Goal: Transaction & Acquisition: Subscribe to service/newsletter

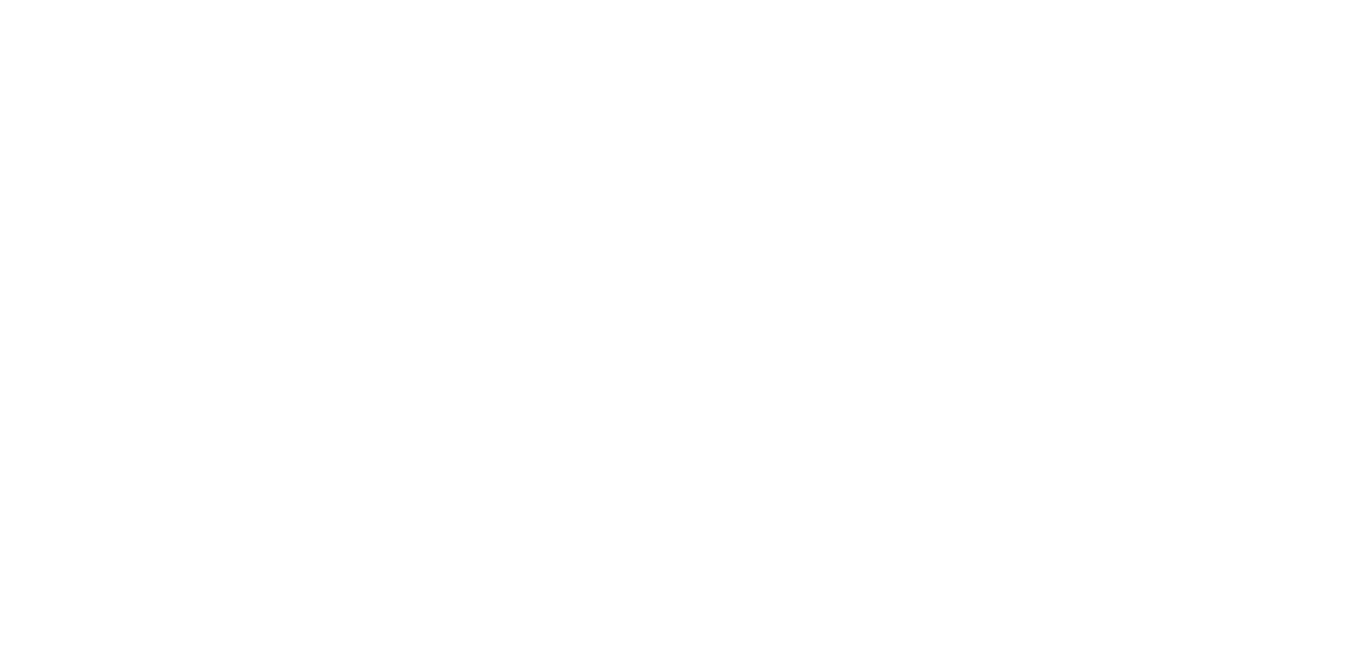
drag, startPoint x: 1173, startPoint y: 284, endPoint x: 1140, endPoint y: 263, distance: 39.2
click at [1173, 267] on div at bounding box center [682, 267] width 1365 height 0
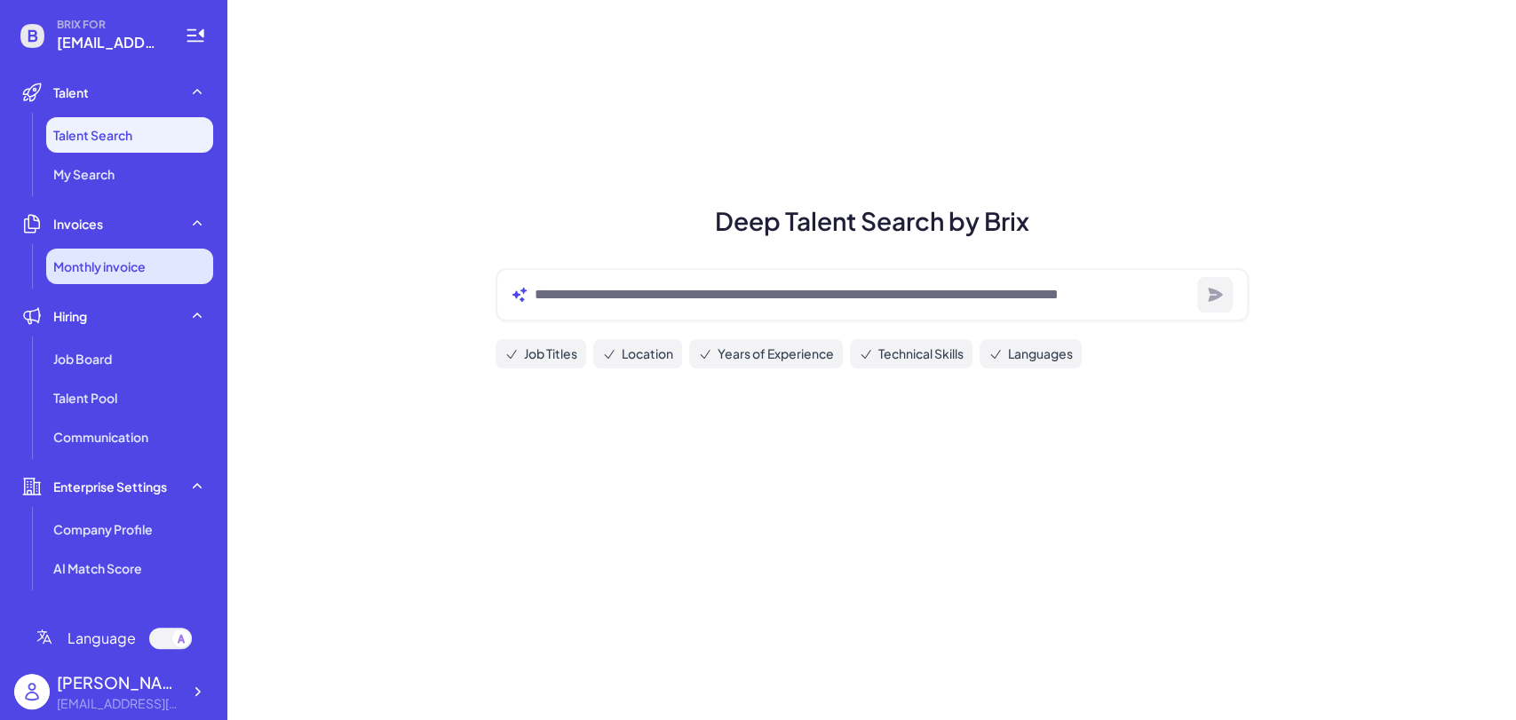
click at [113, 262] on span "Monthly invoice" at bounding box center [99, 267] width 92 height 18
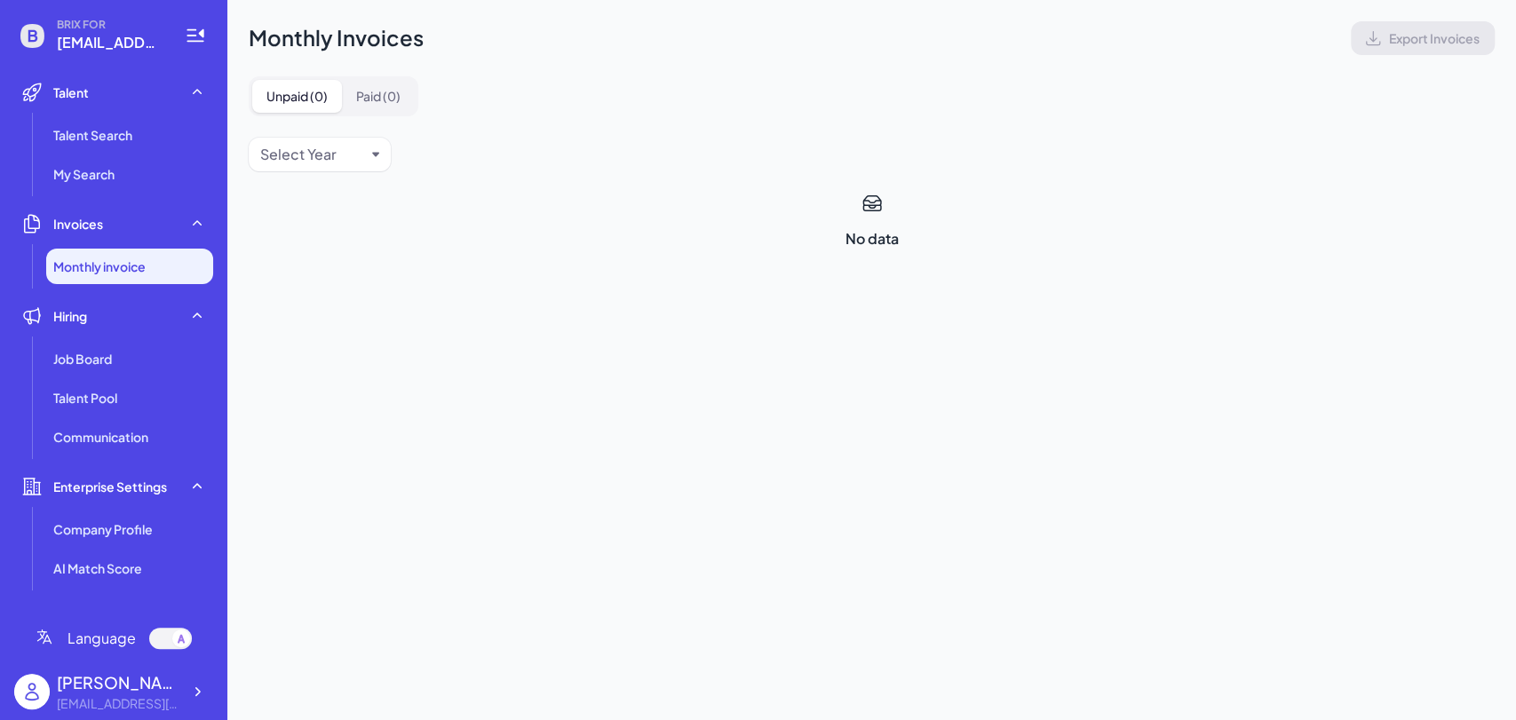
click at [133, 194] on ul "Talent Talent Search My Search Invoices Monthly invoice Hiring Job Board Talent…" at bounding box center [113, 337] width 199 height 525
click at [119, 179] on li "My Search" at bounding box center [129, 174] width 167 height 36
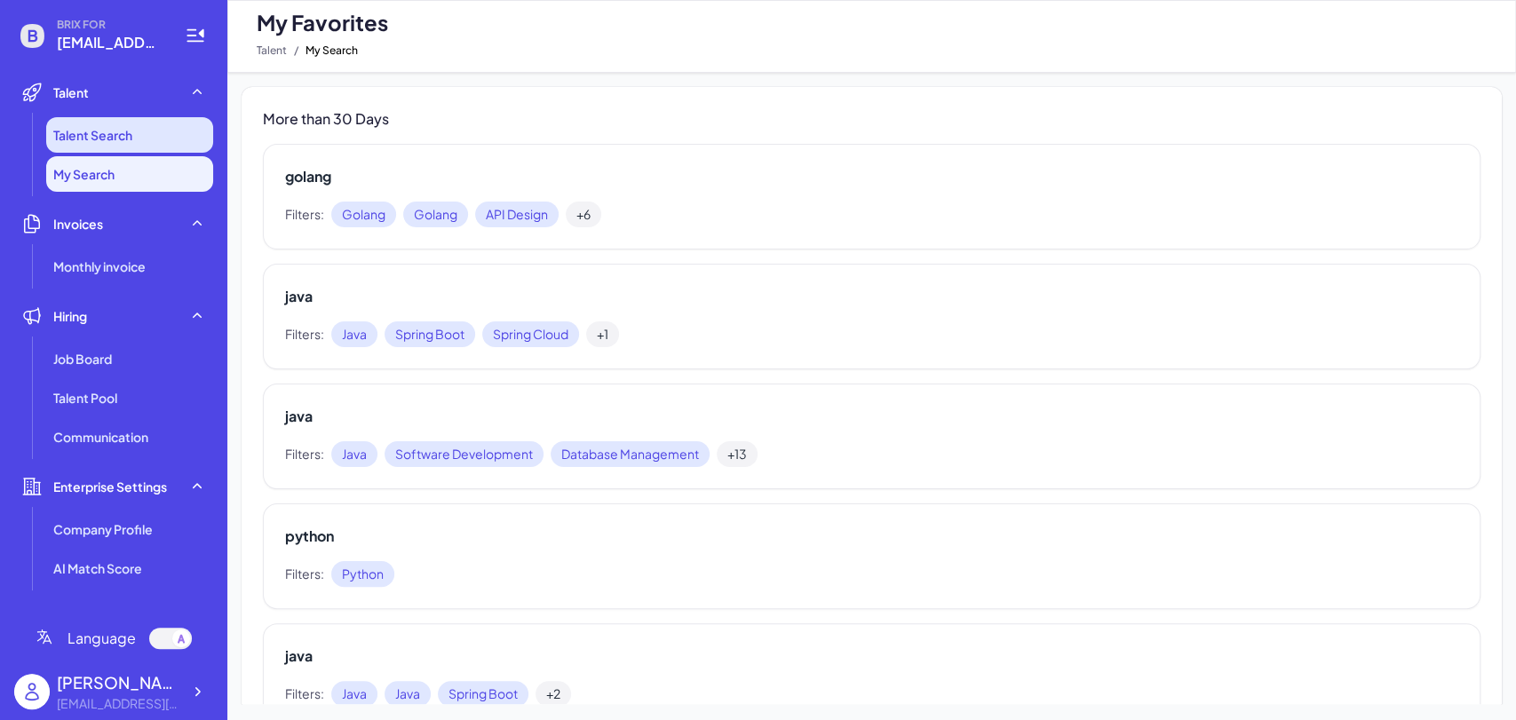
click at [124, 142] on span "Talent Search" at bounding box center [92, 135] width 79 height 18
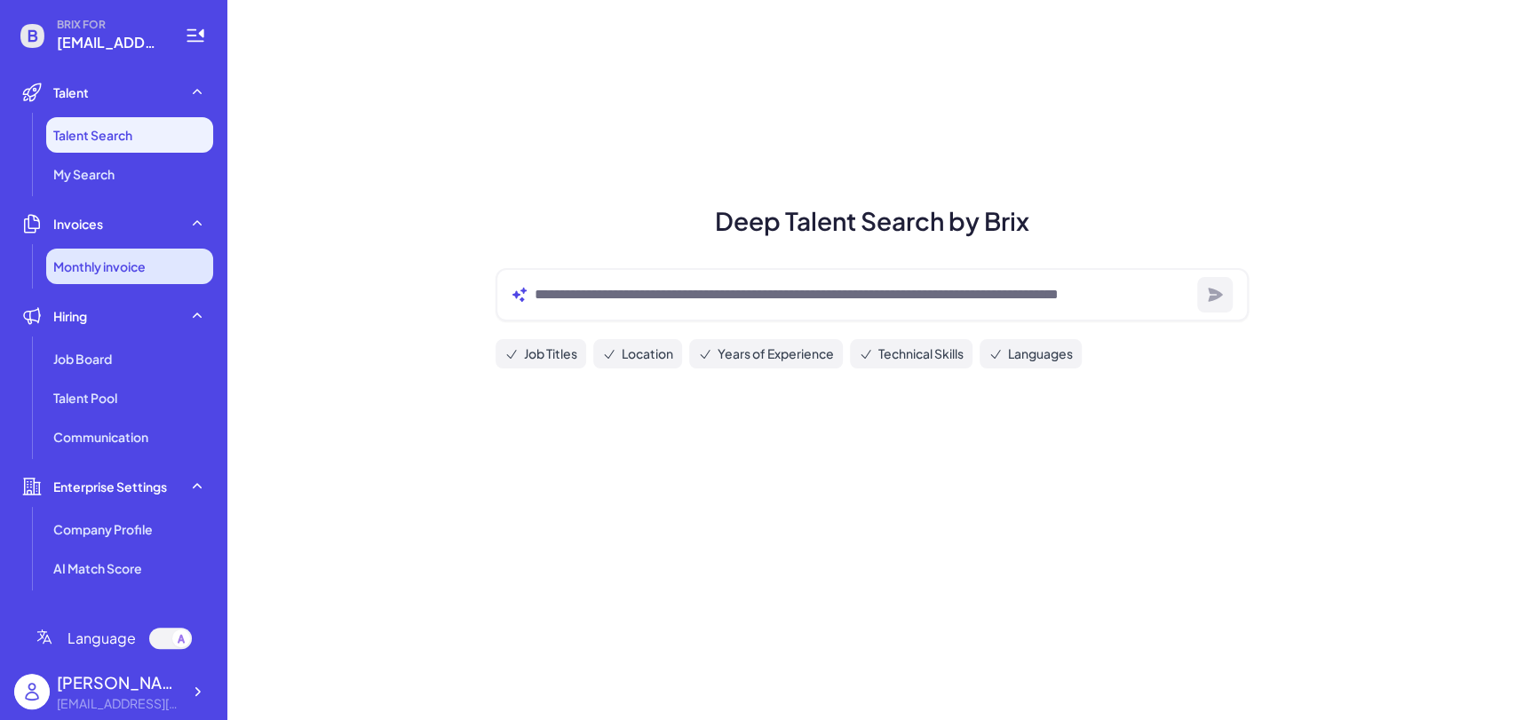
click at [106, 275] on li "Monthly invoice" at bounding box center [129, 267] width 167 height 36
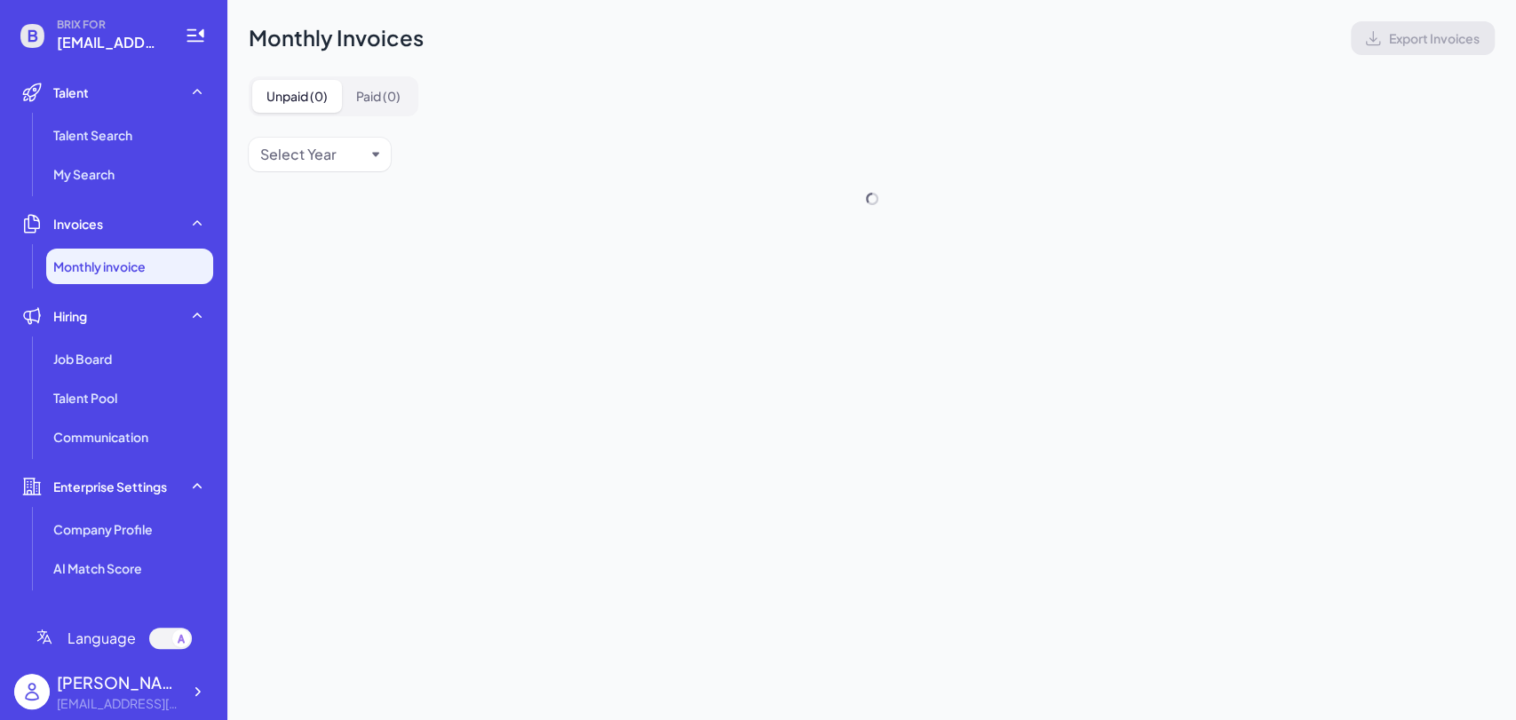
click at [103, 337] on li "Hiring Job Board Talent Pool Communication" at bounding box center [113, 376] width 199 height 156
click at [101, 355] on span "Job Board" at bounding box center [82, 359] width 59 height 18
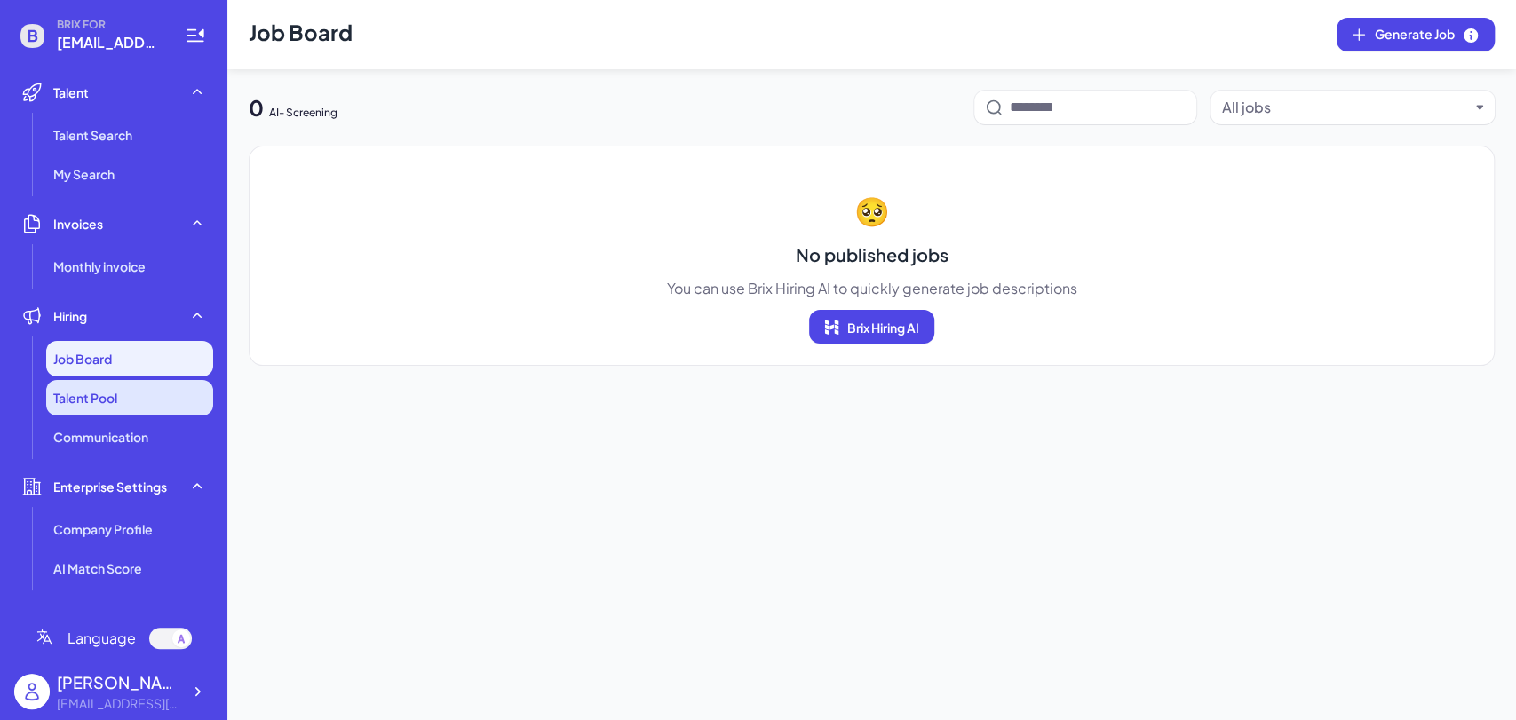
click at [103, 410] on li "Talent Pool" at bounding box center [129, 398] width 167 height 36
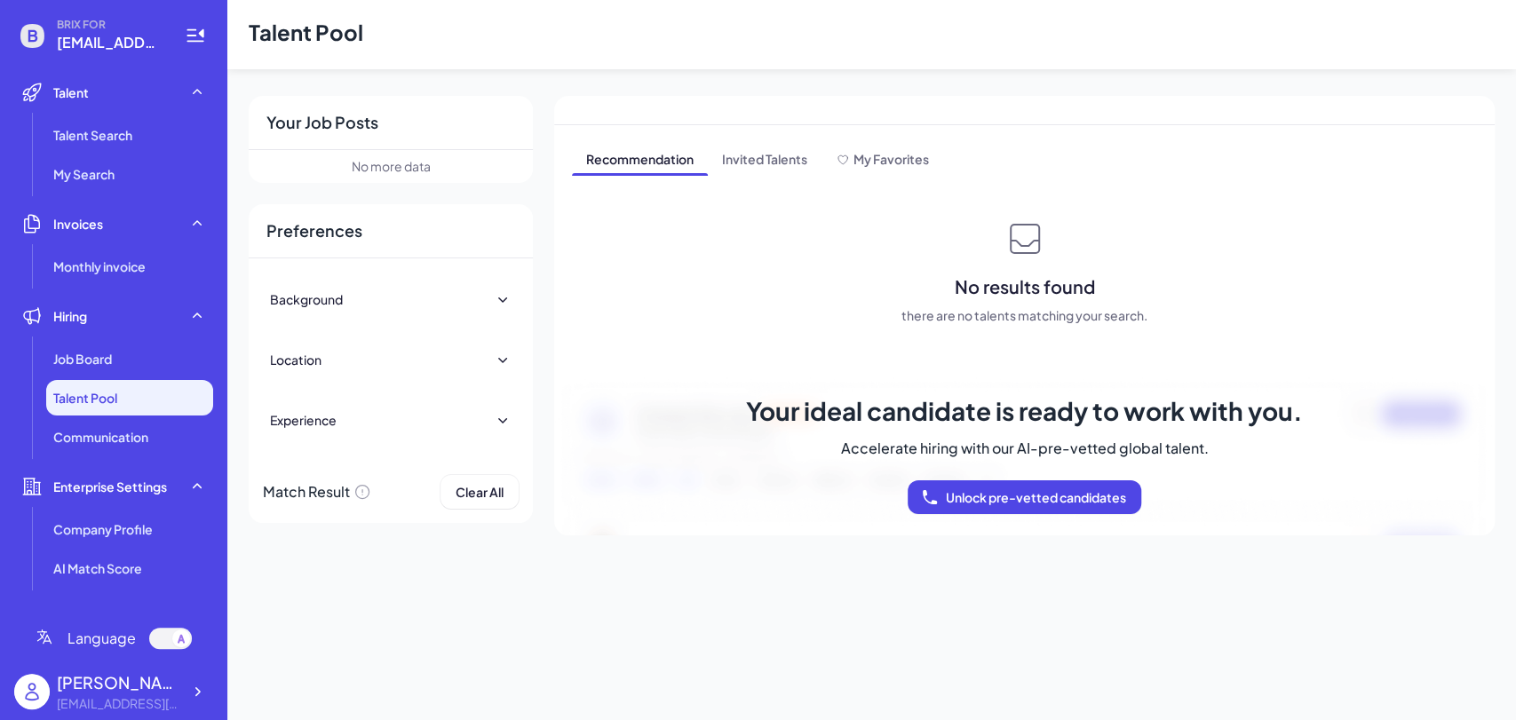
click at [123, 457] on ul "Talent Talent Search My Search Invoices Monthly invoice Hiring Job Board Talent…" at bounding box center [113, 337] width 199 height 525
click at [128, 444] on span "Communication" at bounding box center [100, 437] width 95 height 18
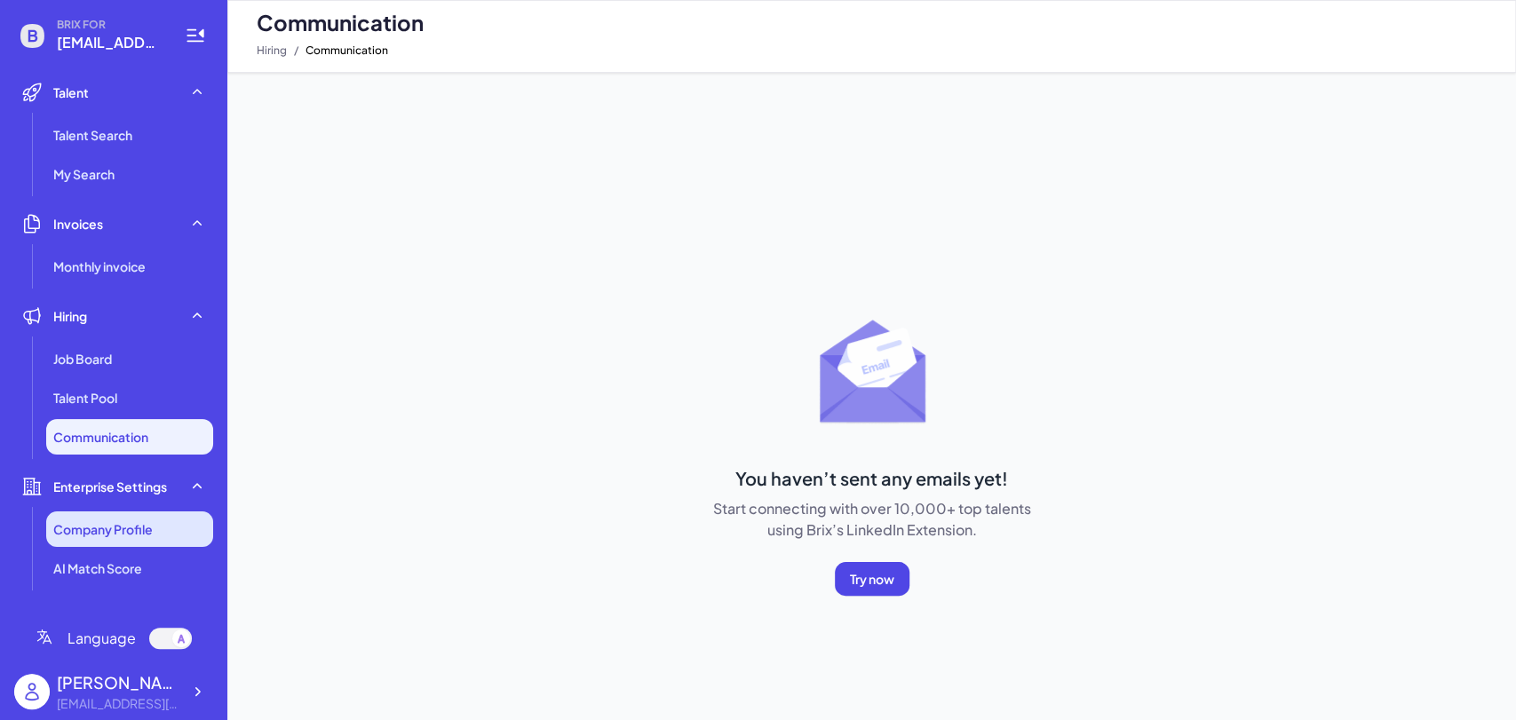
click at [103, 525] on span "Company Profile" at bounding box center [102, 530] width 99 height 18
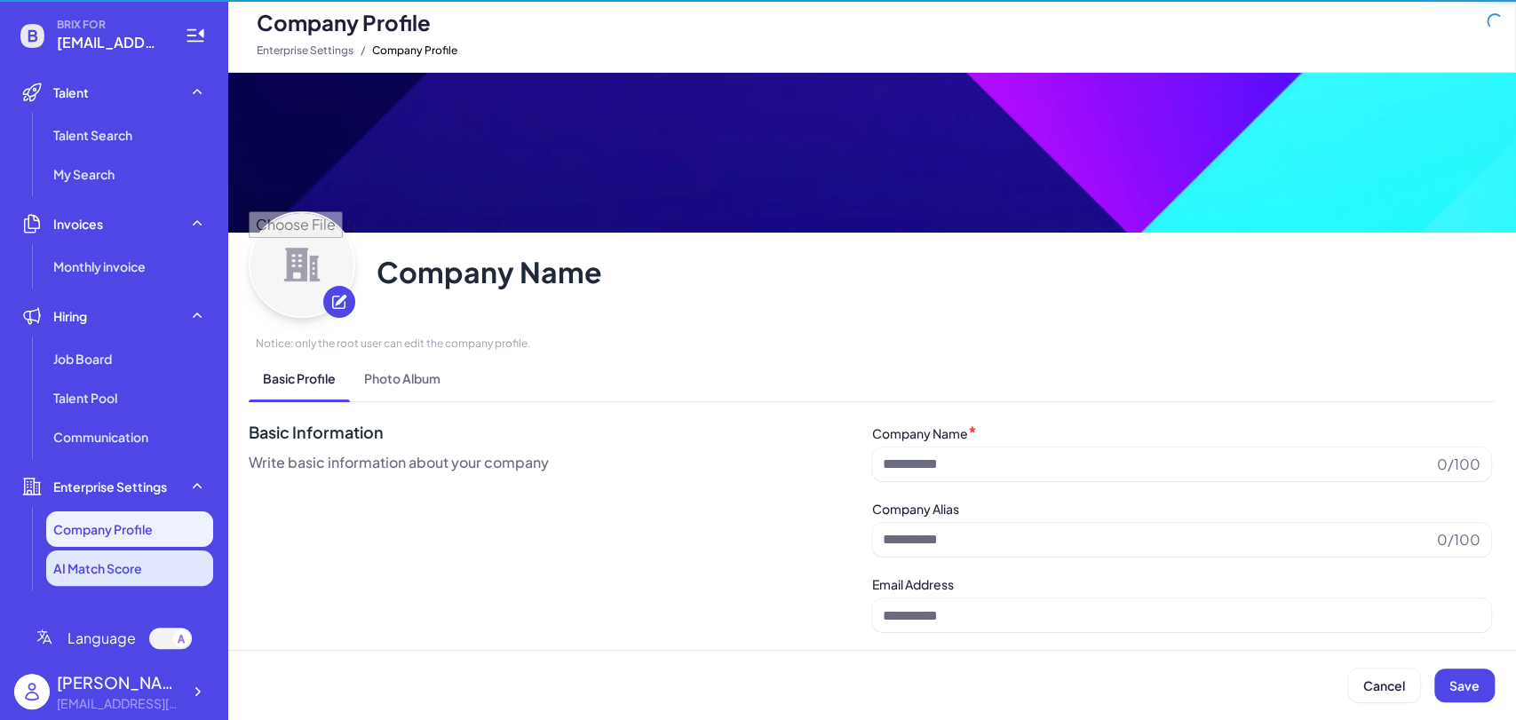
type input "**********"
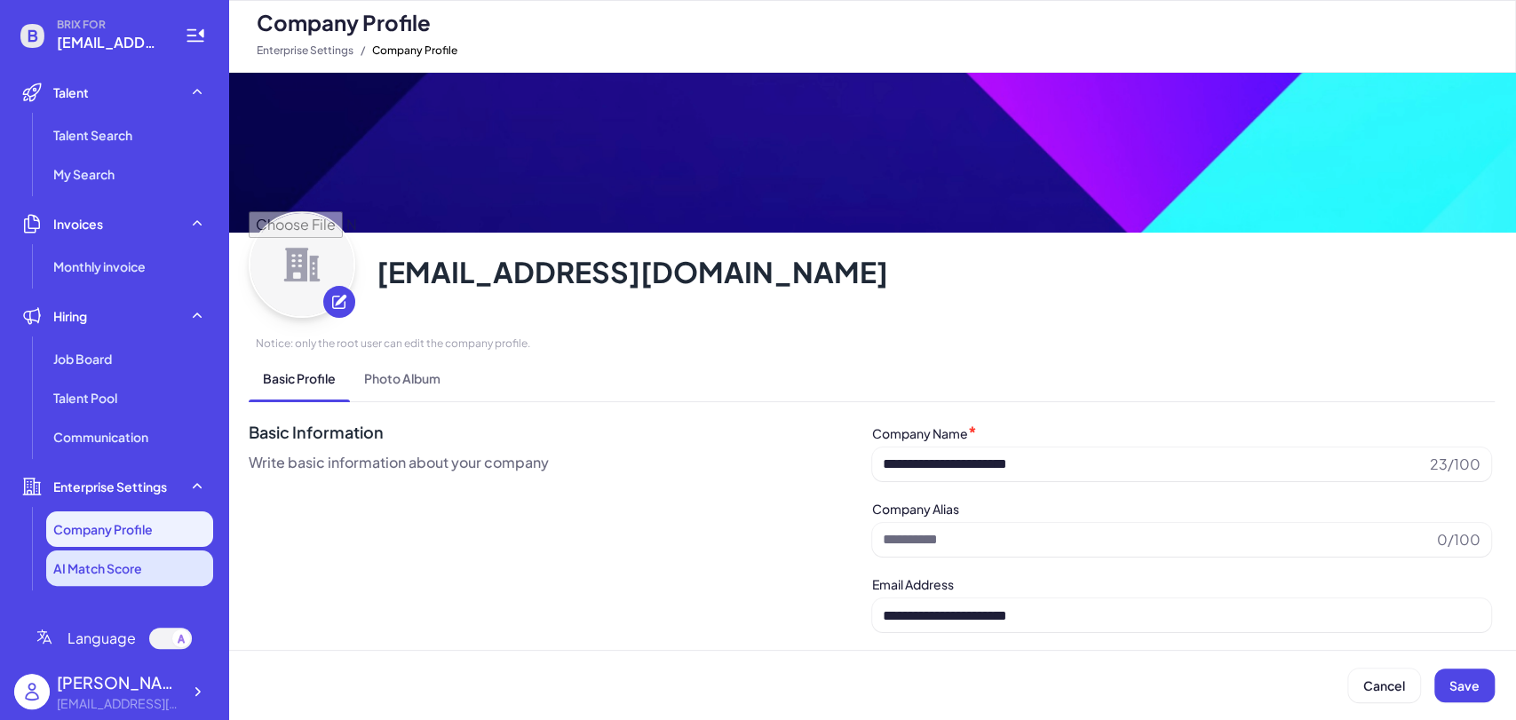
click at [113, 579] on li "AI Match Score" at bounding box center [129, 569] width 167 height 36
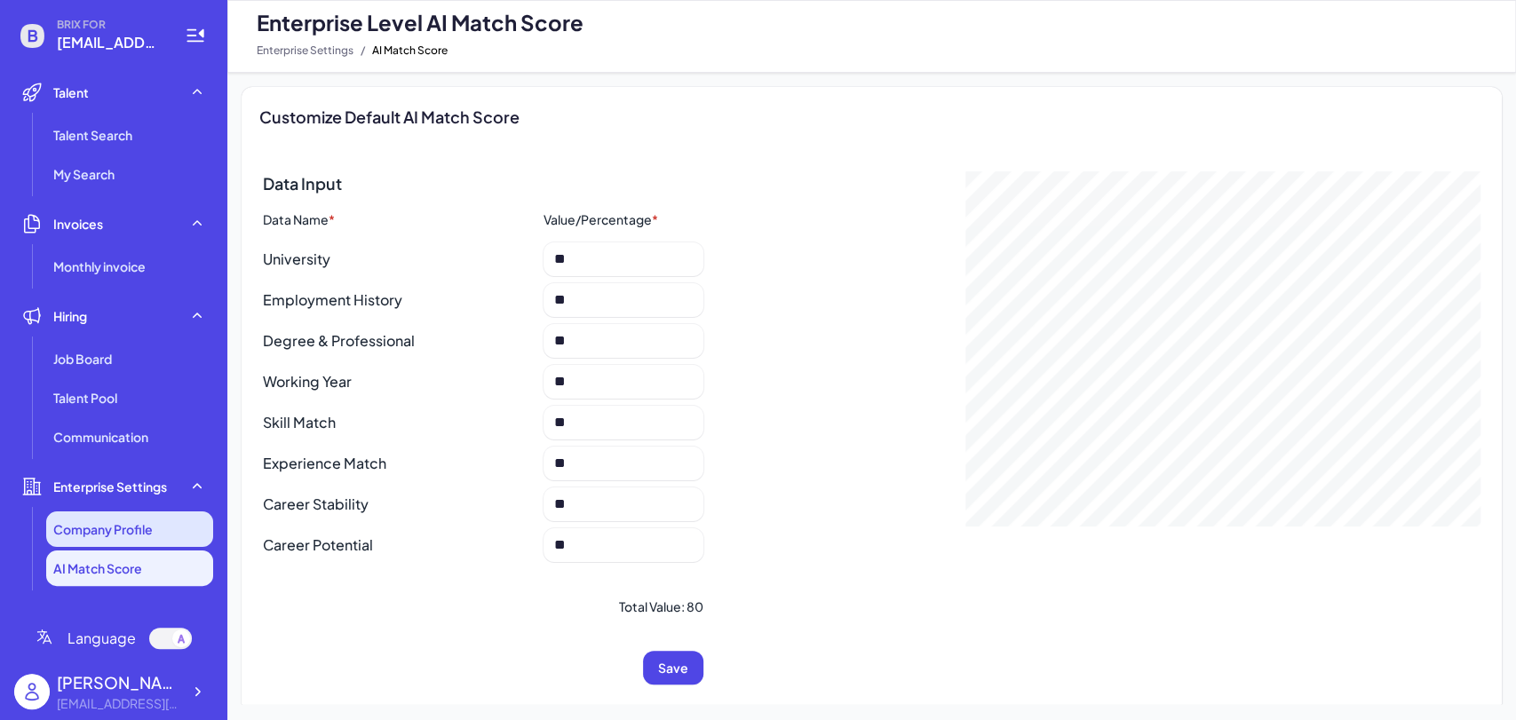
click at [105, 524] on span "Company Profile" at bounding box center [102, 530] width 99 height 18
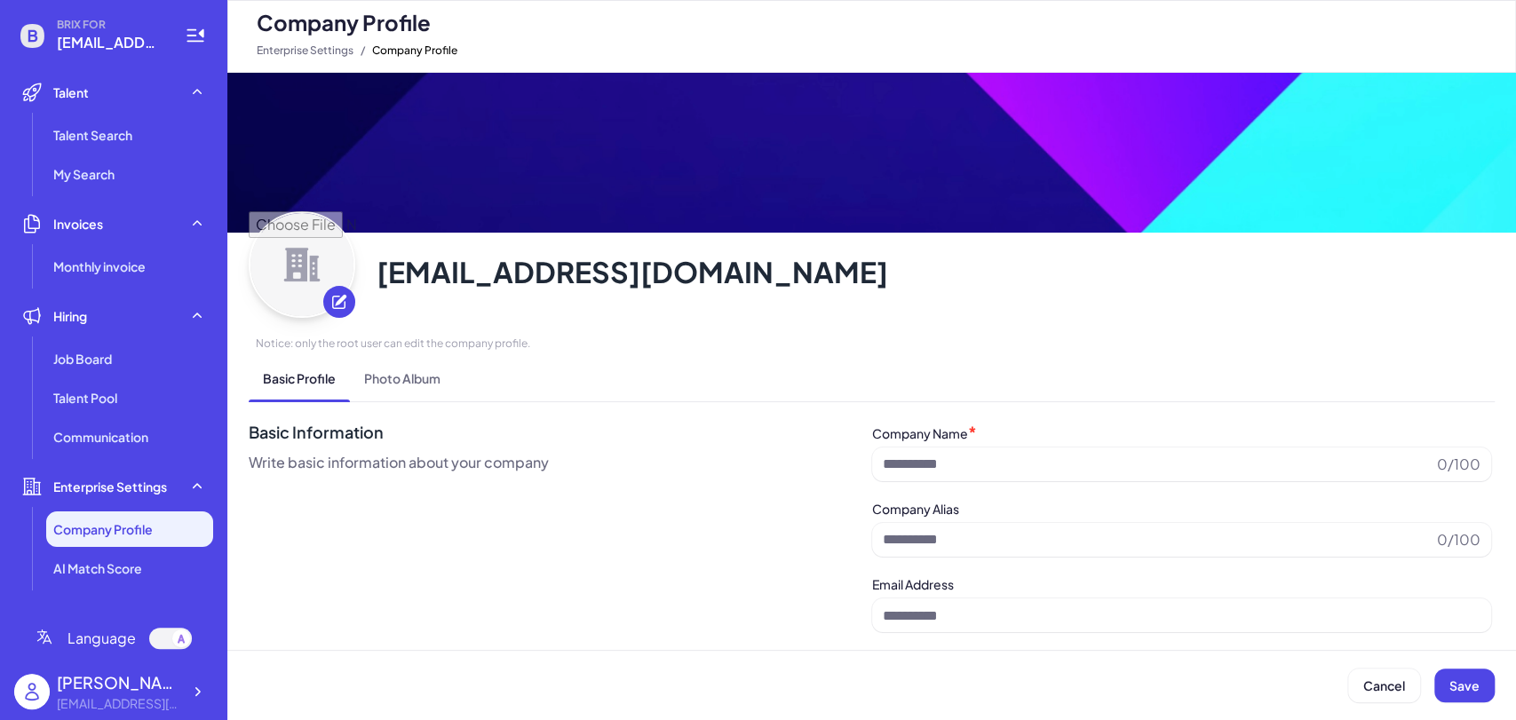
type input "**********"
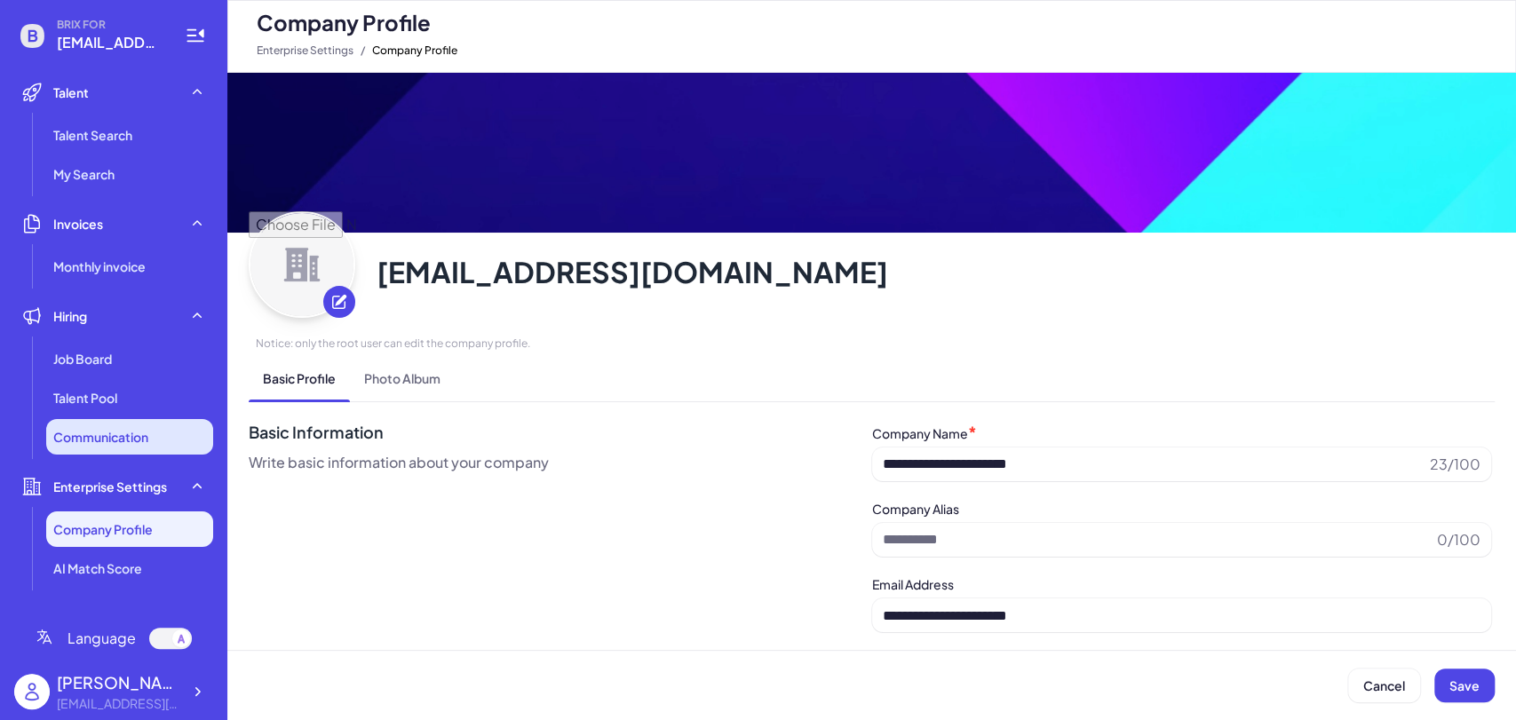
click at [117, 439] on span "Communication" at bounding box center [100, 437] width 95 height 18
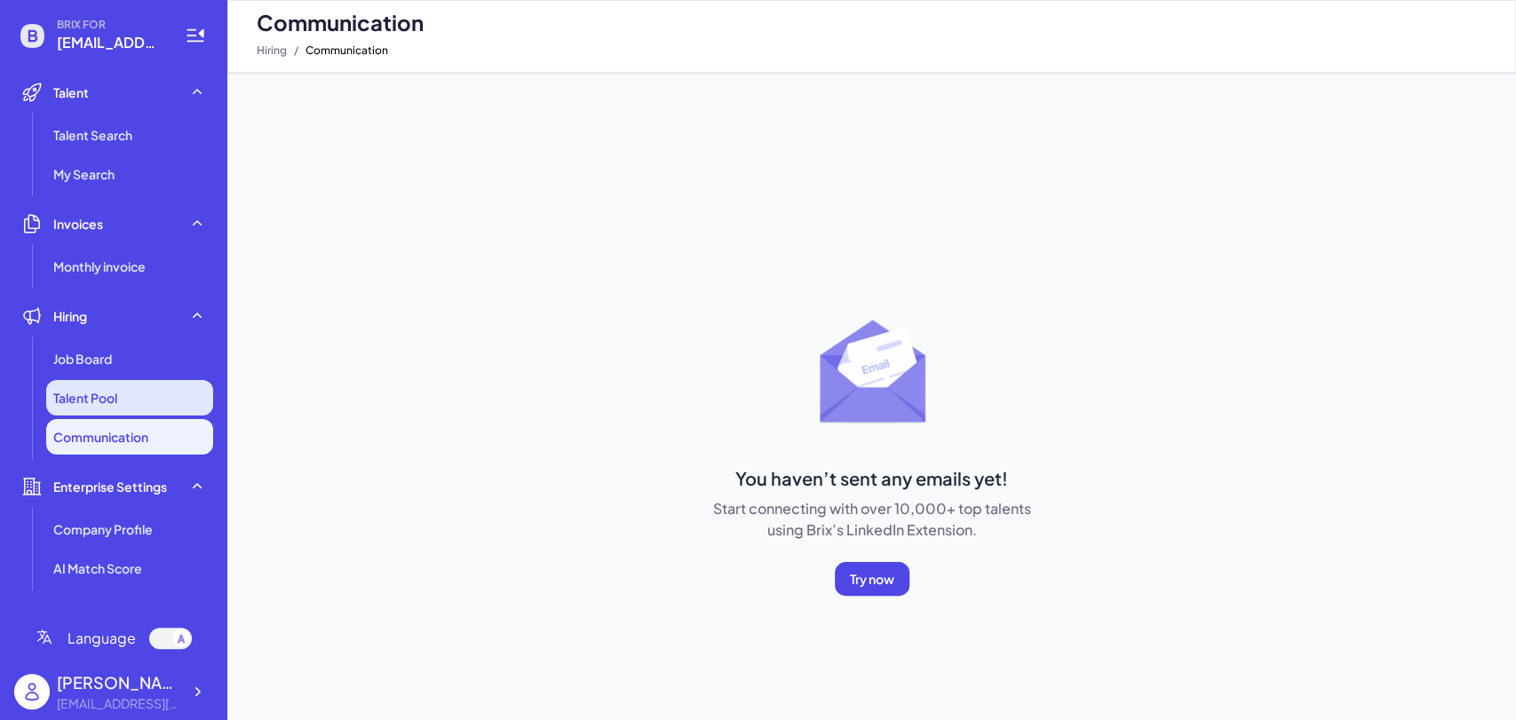
click at [131, 393] on li "Talent Pool" at bounding box center [129, 398] width 167 height 36
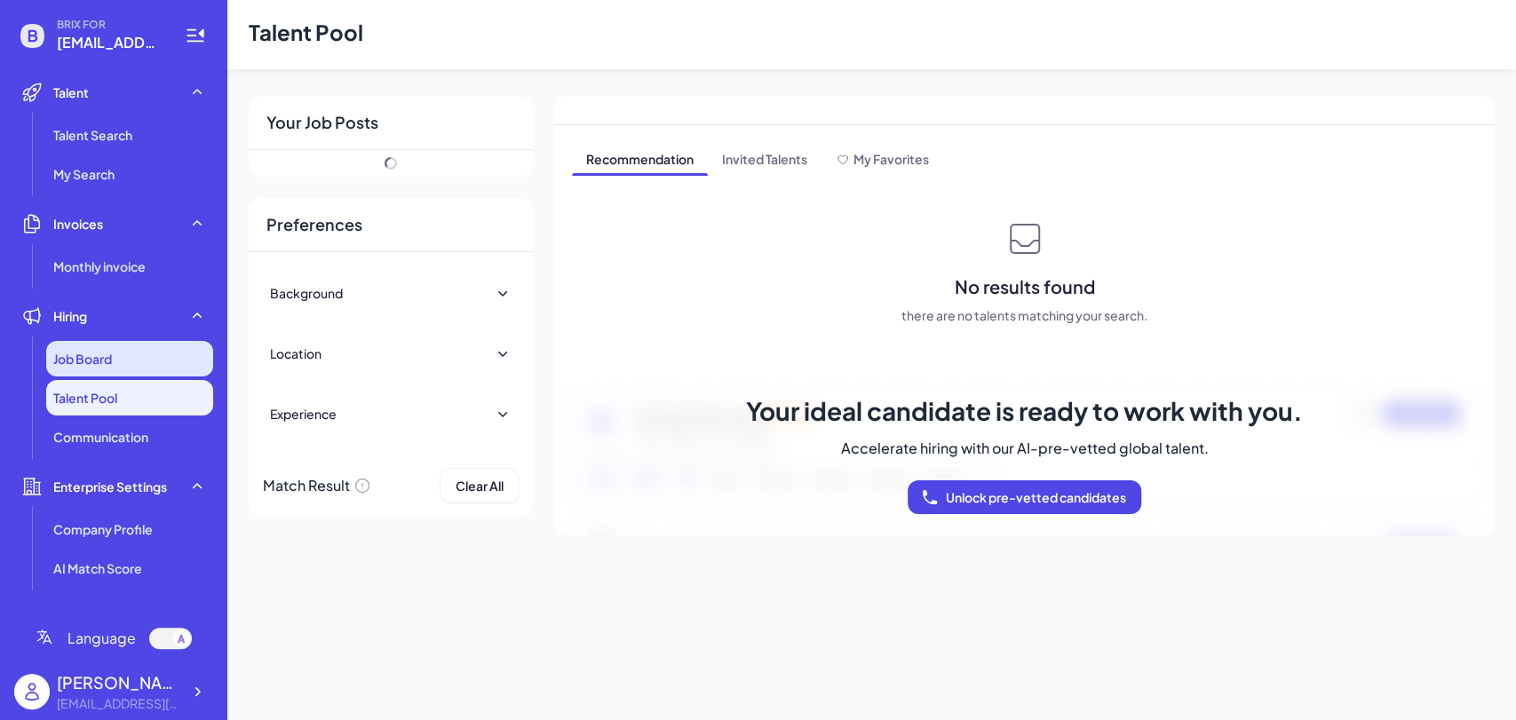
click at [122, 351] on div "Job Board" at bounding box center [129, 359] width 167 height 36
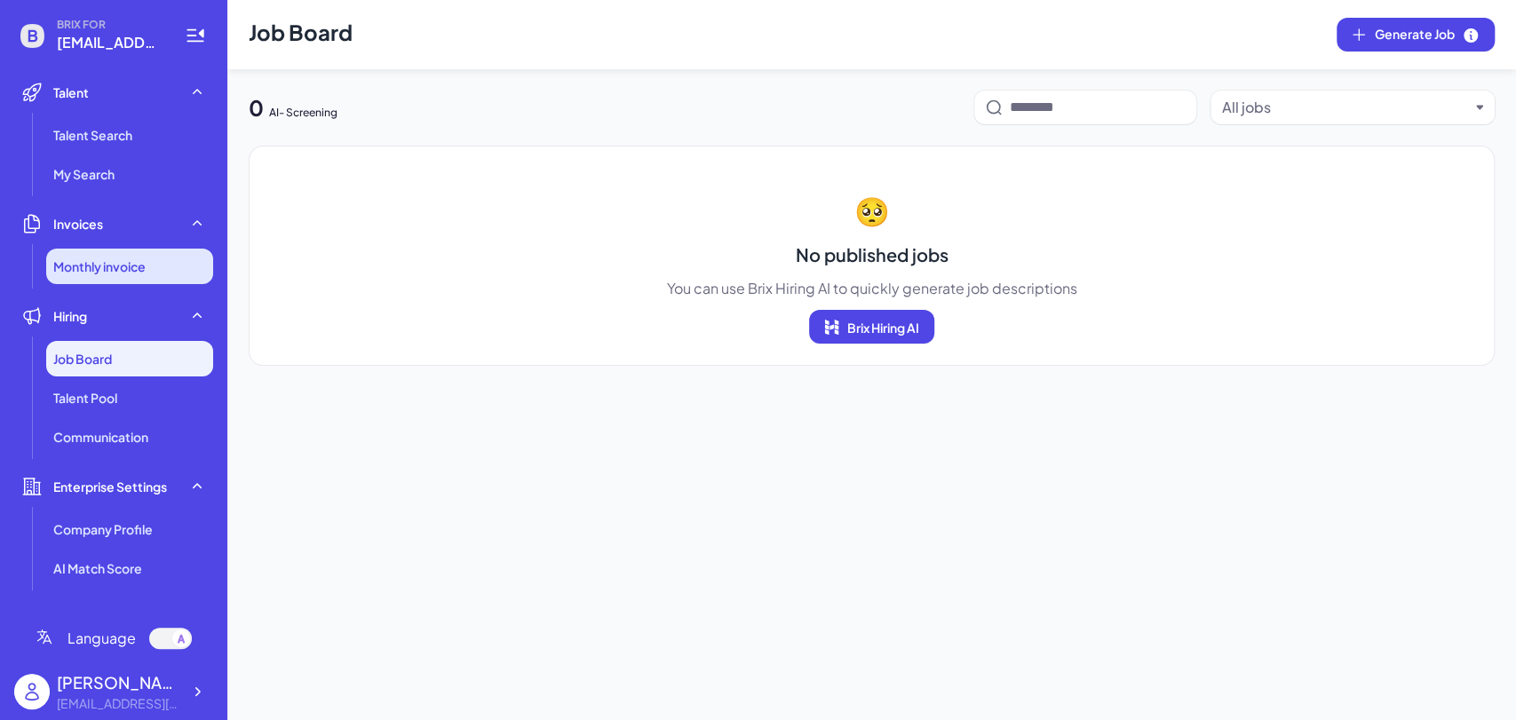
click at [143, 254] on li "Monthly invoice" at bounding box center [129, 267] width 167 height 36
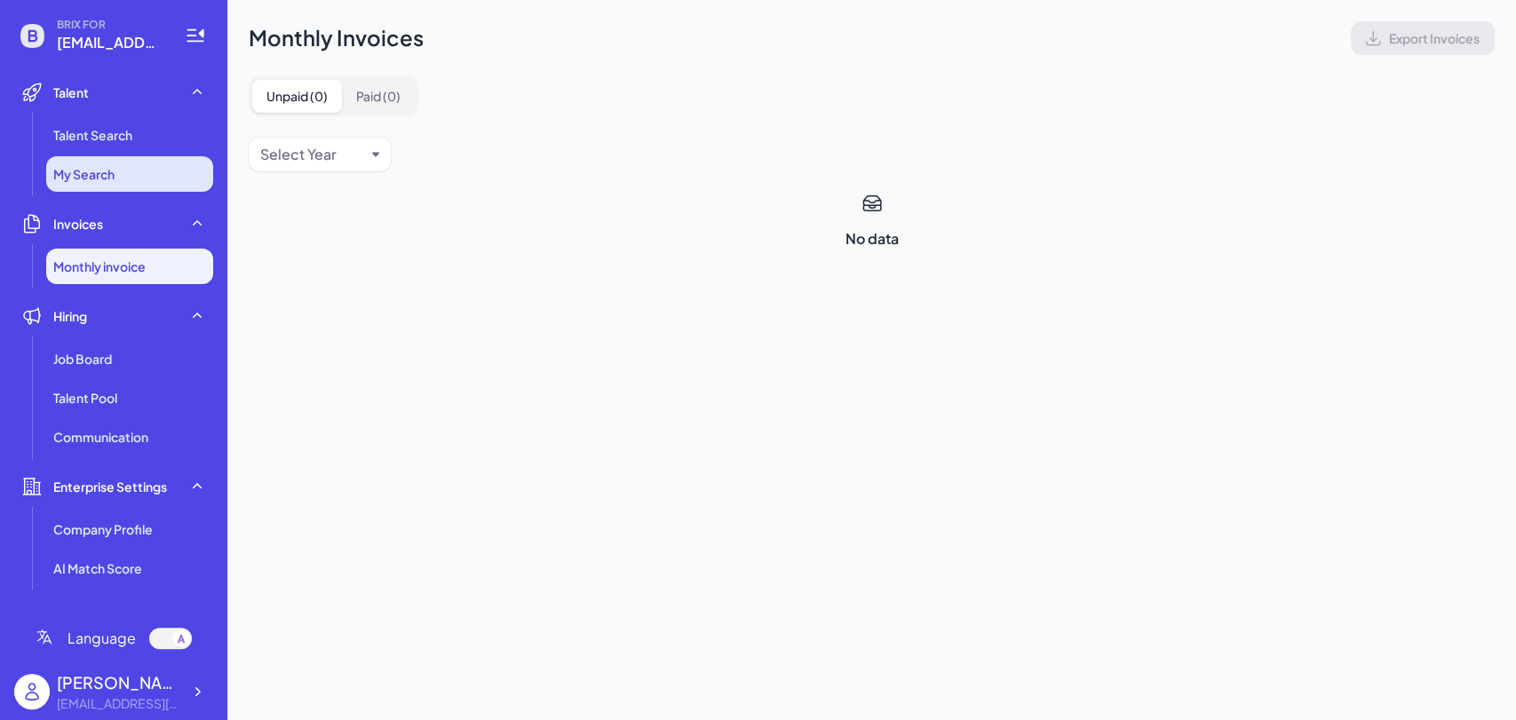
click at [116, 177] on li "My Search" at bounding box center [129, 174] width 167 height 36
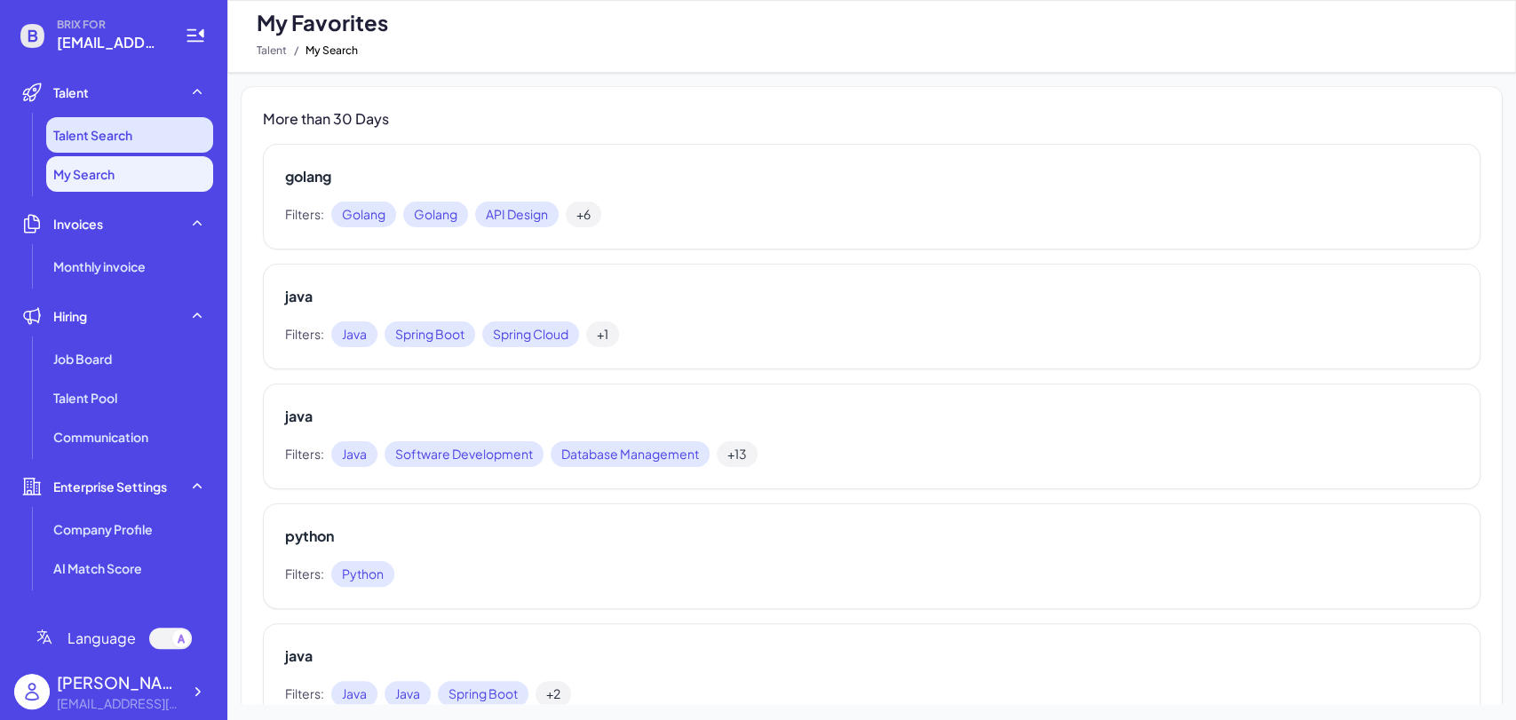
click at [114, 139] on span "Talent Search" at bounding box center [92, 135] width 79 height 18
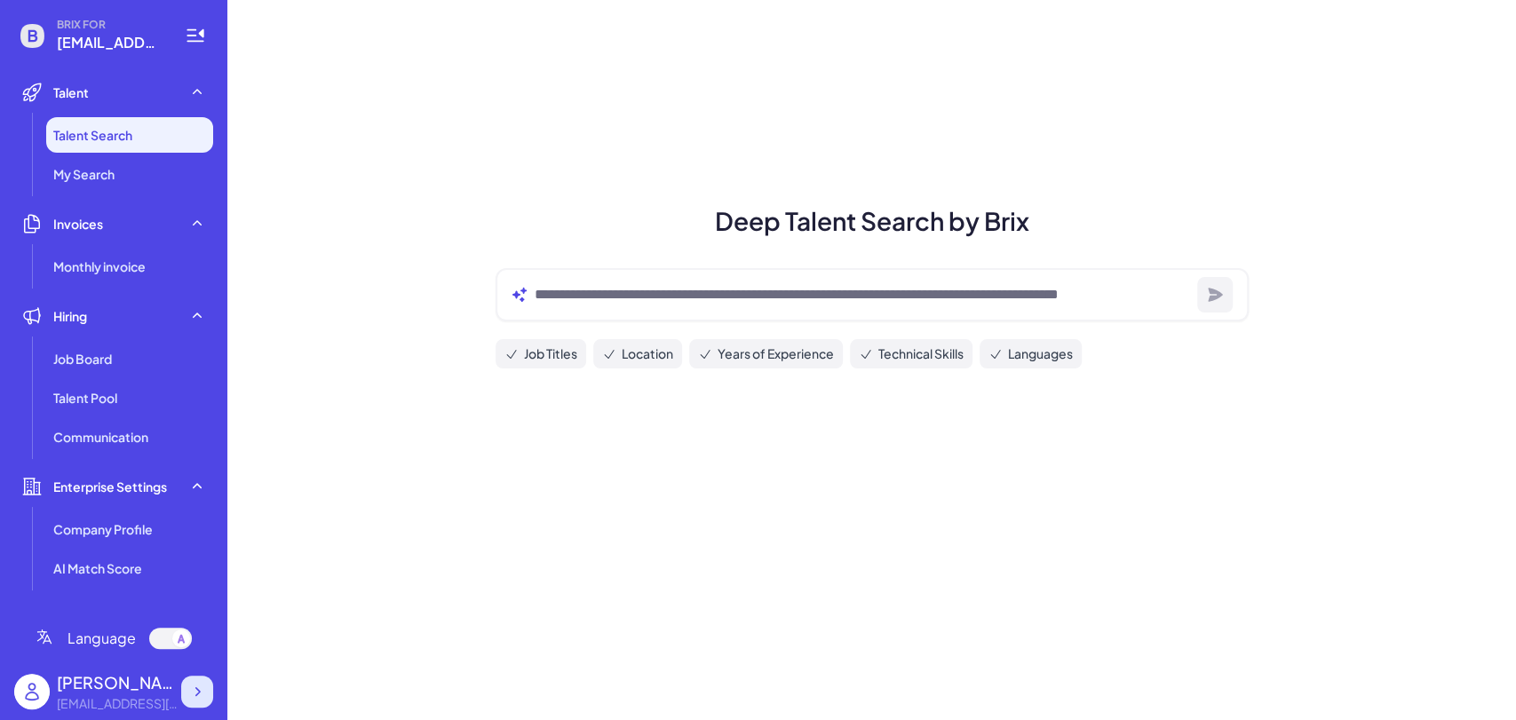
click at [201, 691] on icon at bounding box center [197, 692] width 18 height 18
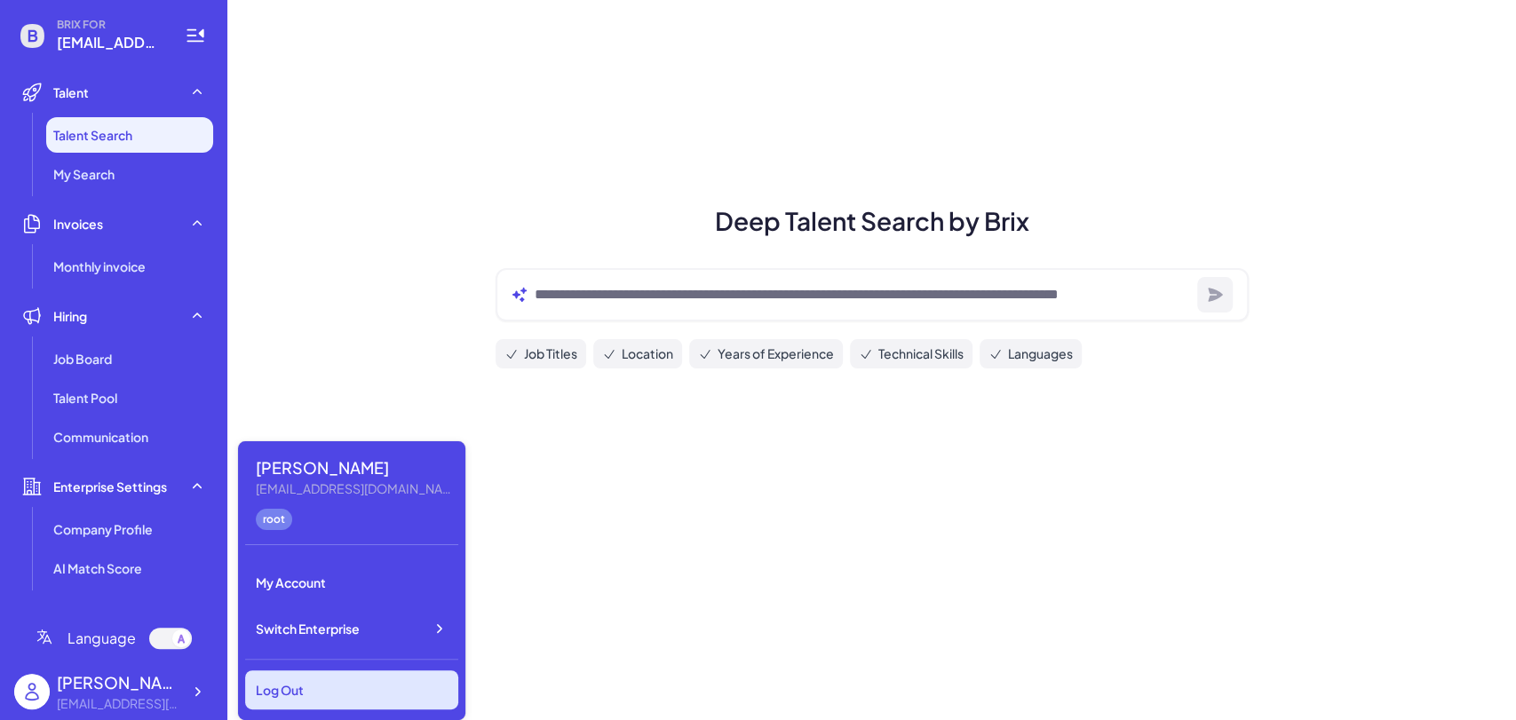
click at [311, 691] on div "Log Out" at bounding box center [351, 690] width 213 height 39
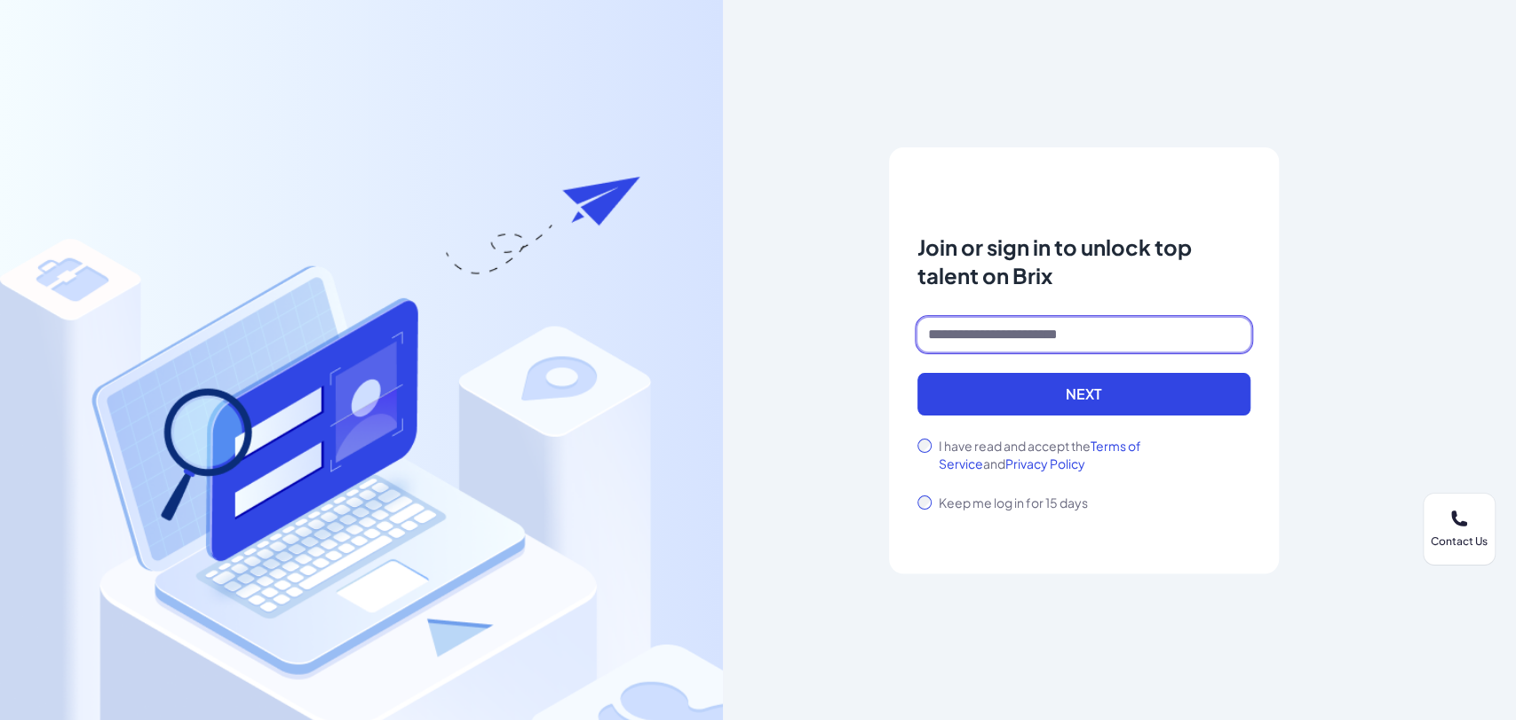
click at [967, 323] on input at bounding box center [1084, 335] width 333 height 34
type input "**********"
click at [1003, 444] on label "I have read and accept the Terms of Service and Privacy Policy" at bounding box center [1095, 455] width 312 height 36
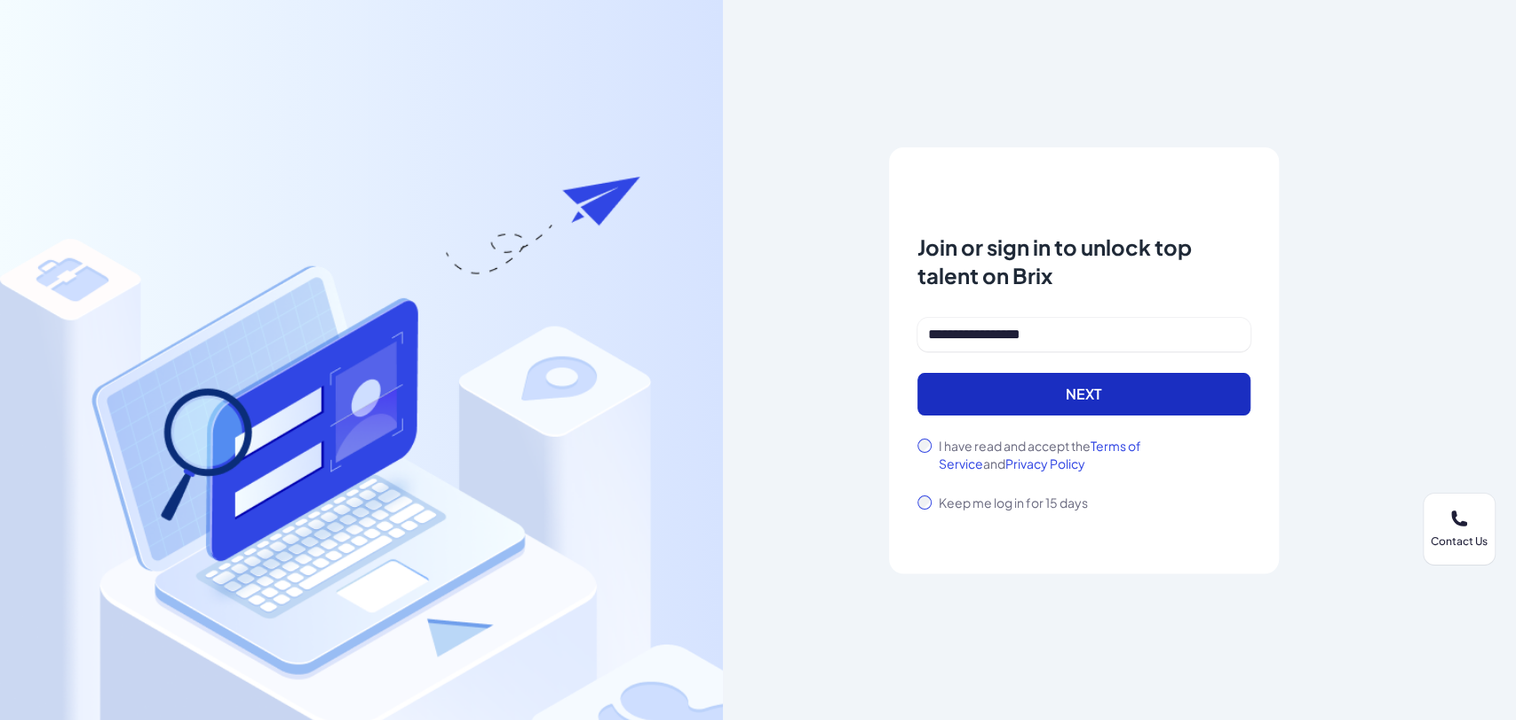
click at [1009, 389] on button "Next" at bounding box center [1084, 394] width 333 height 43
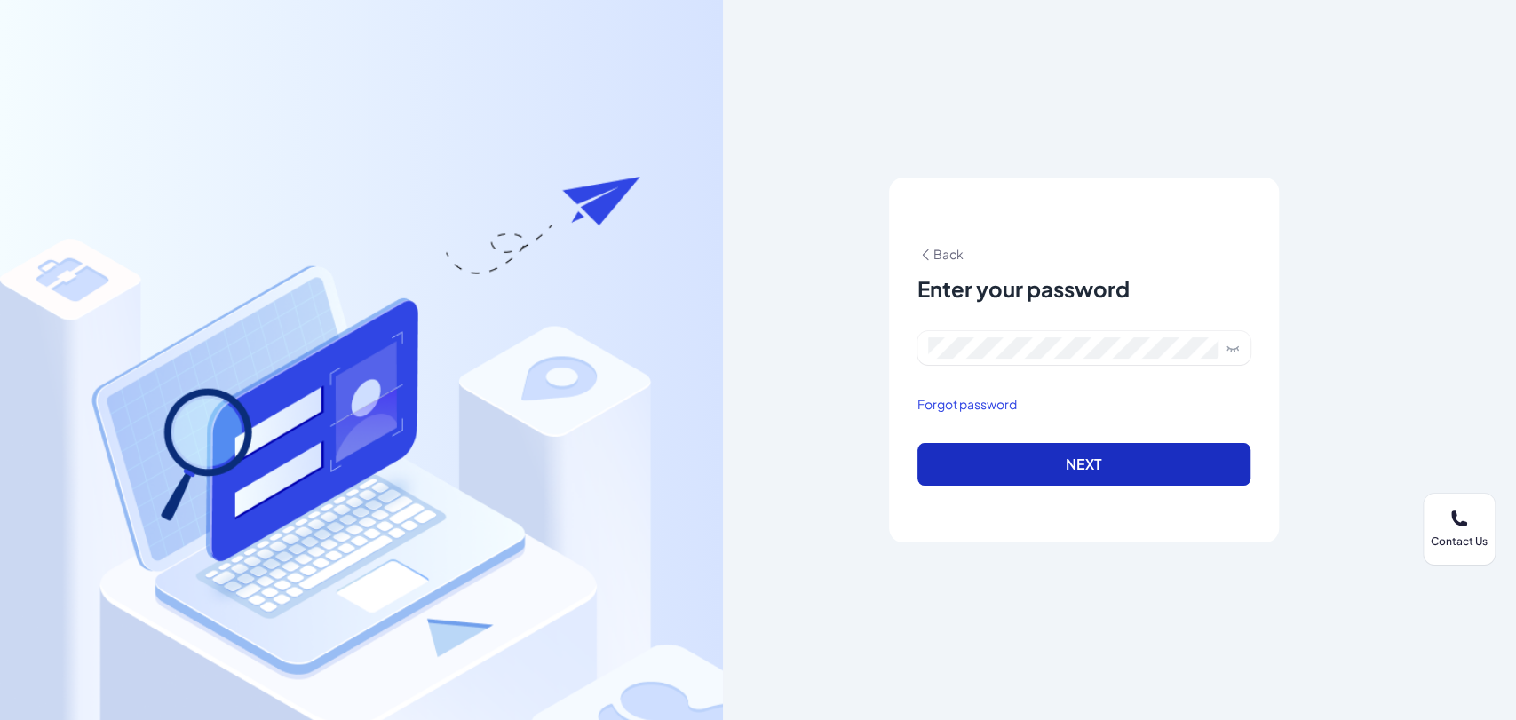
click at [983, 458] on button "Next" at bounding box center [1084, 464] width 333 height 43
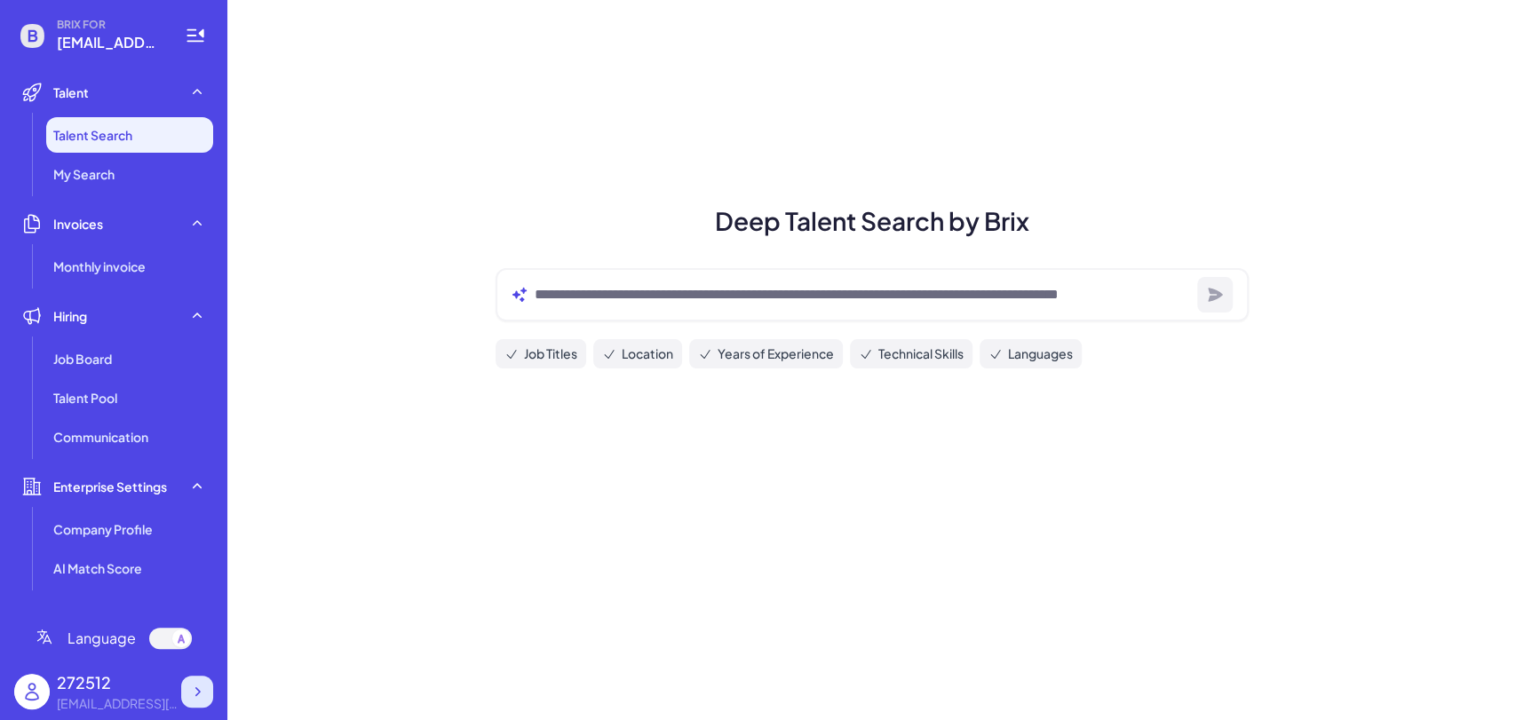
click at [195, 684] on icon at bounding box center [197, 692] width 18 height 18
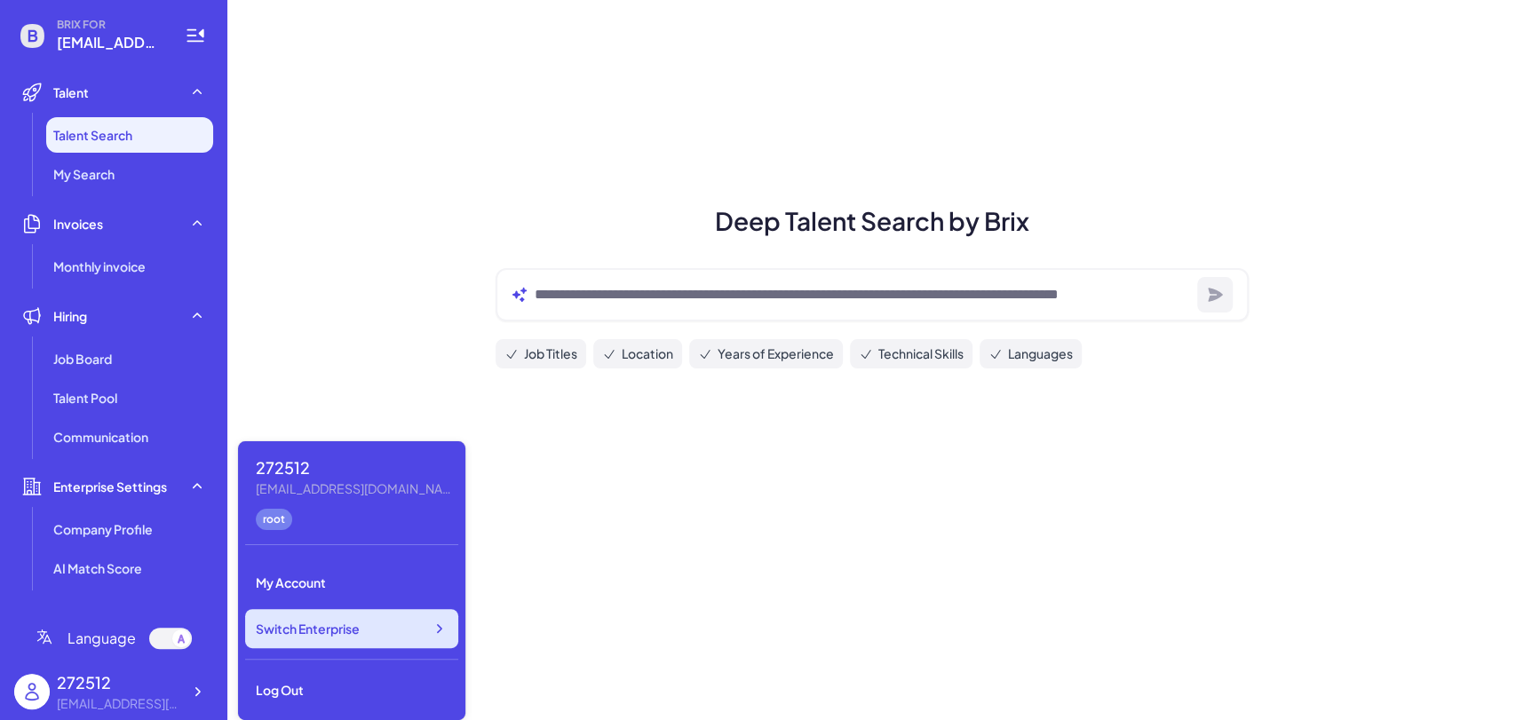
click at [357, 637] on span "Switch Enterprise" at bounding box center [308, 629] width 104 height 18
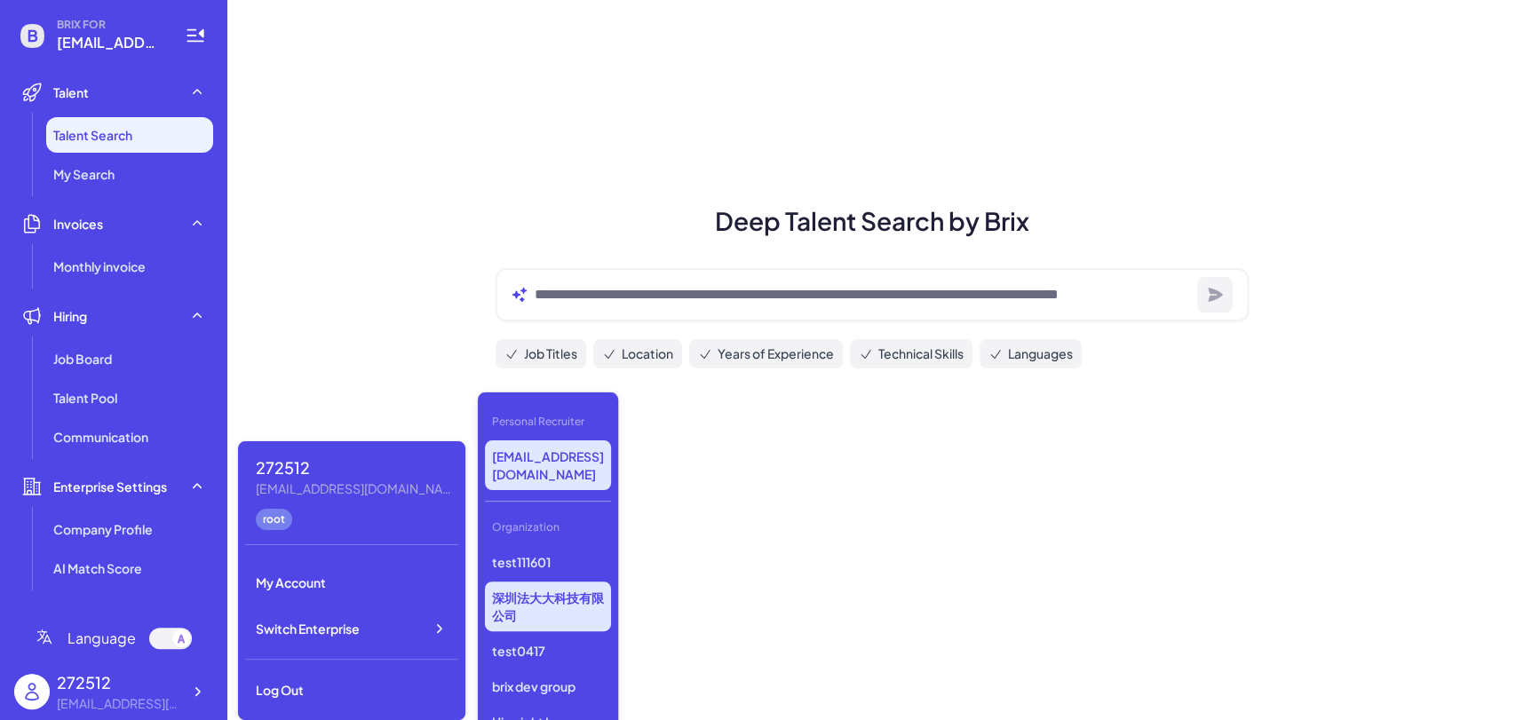
scroll to position [1347, 0]
click at [540, 710] on p "test支付测试3" at bounding box center [548, 726] width 126 height 32
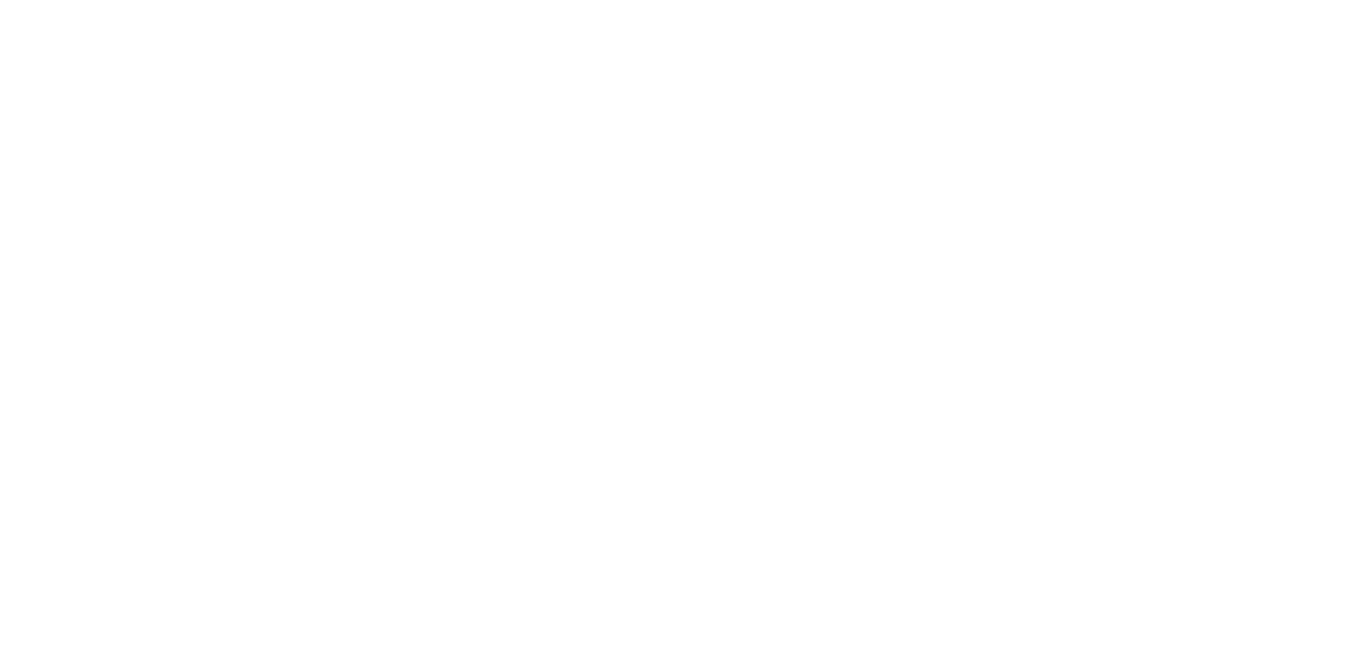
drag, startPoint x: 1278, startPoint y: 381, endPoint x: 1228, endPoint y: 391, distance: 51.6
click at [1277, 381] on div at bounding box center [682, 591] width 1365 height 649
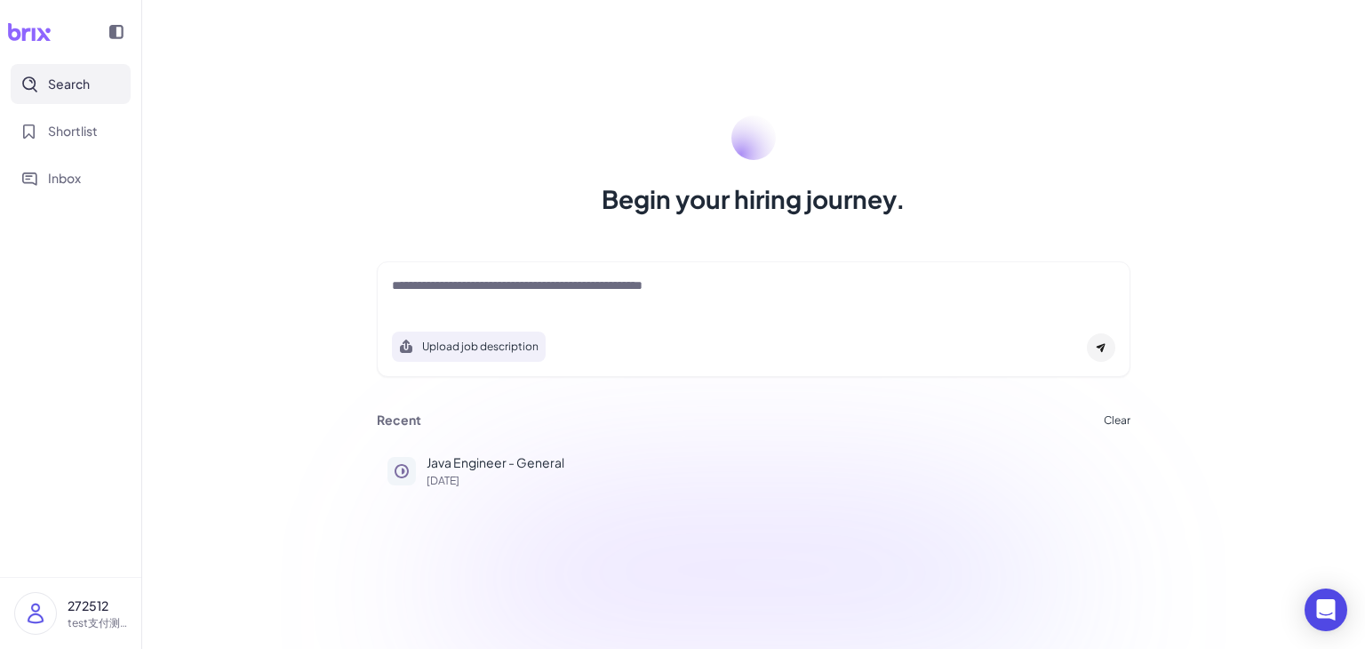
click at [41, 612] on img at bounding box center [35, 613] width 41 height 41
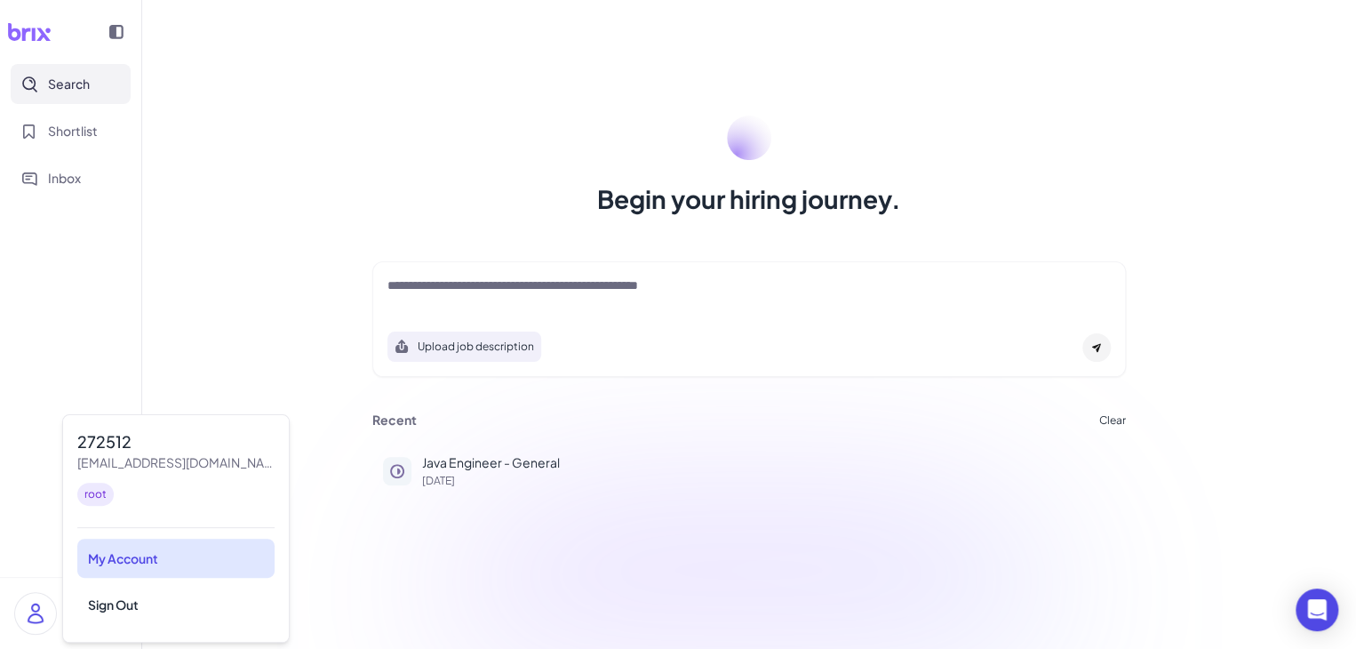
click at [143, 562] on div "My Account" at bounding box center [175, 557] width 197 height 39
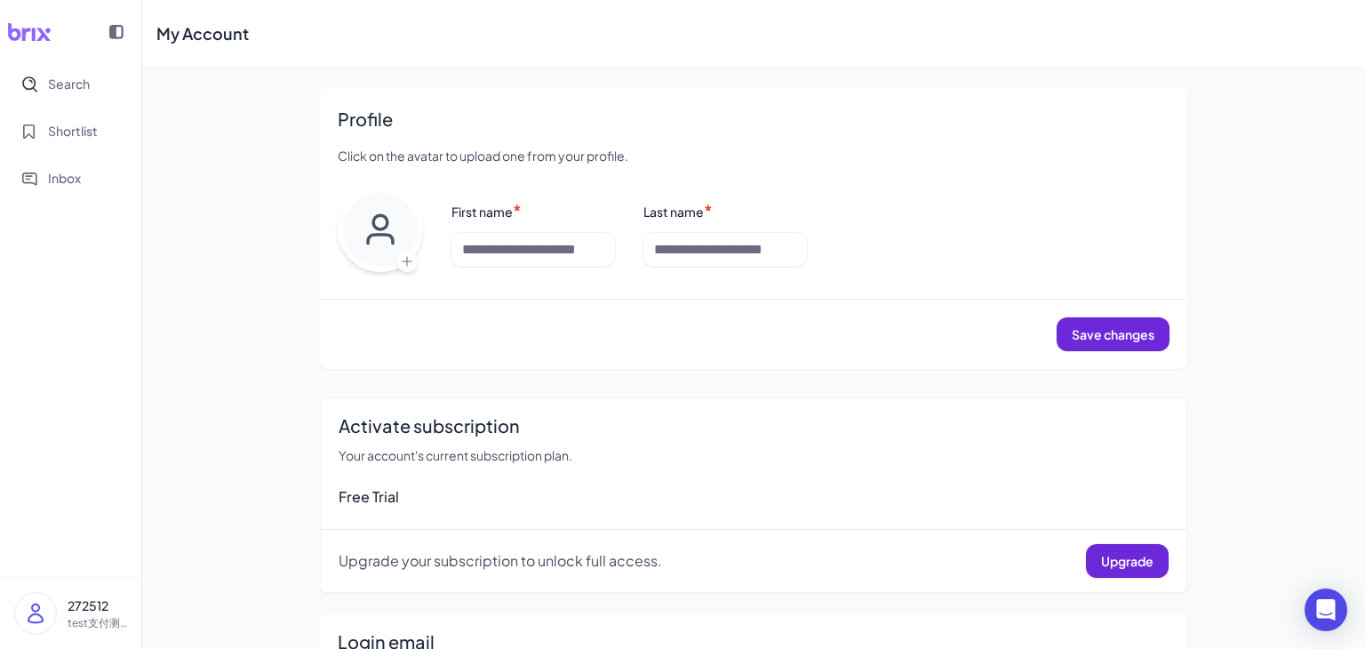
scroll to position [147, 0]
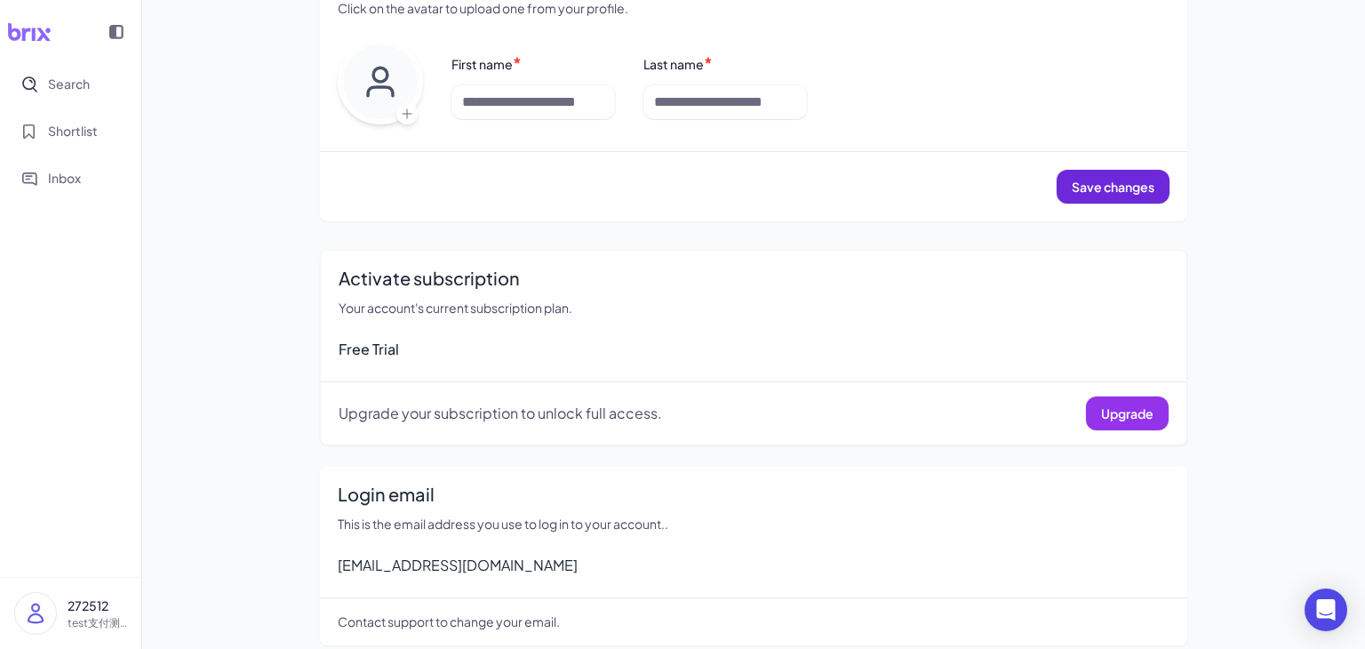
click at [1113, 413] on span "Upgrade" at bounding box center [1127, 413] width 52 height 16
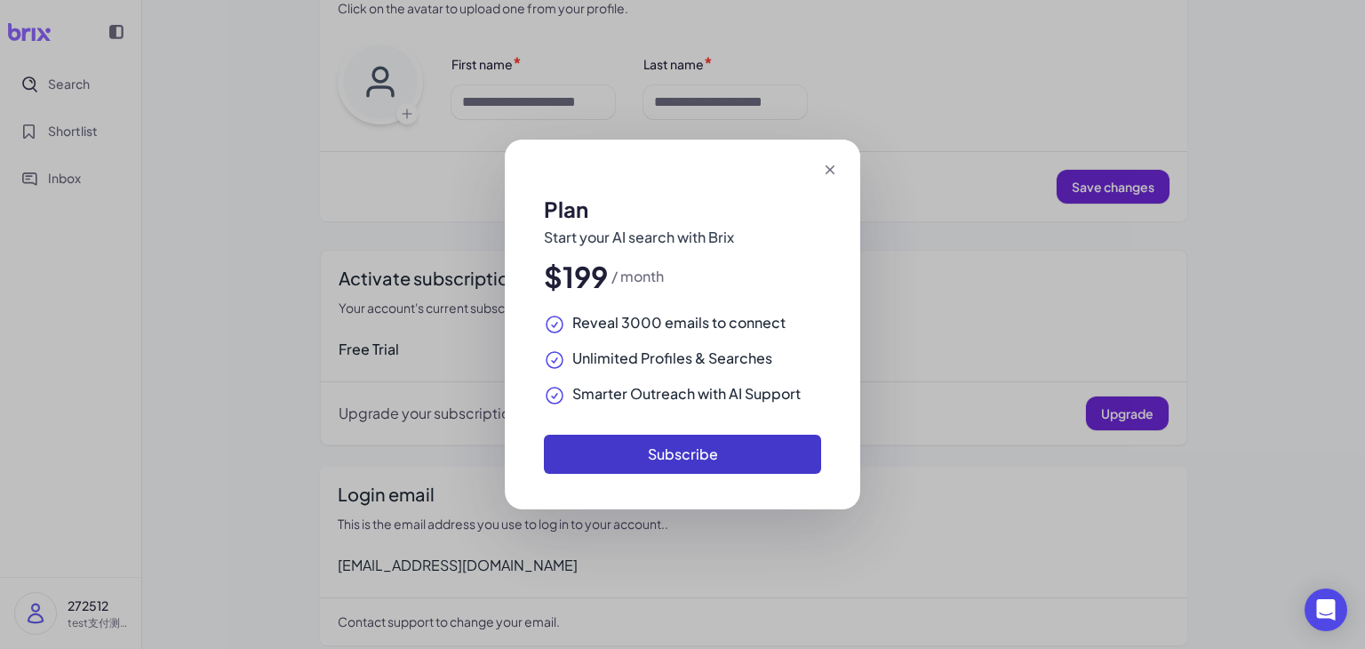
click at [693, 454] on button "Subscribe" at bounding box center [682, 453] width 277 height 39
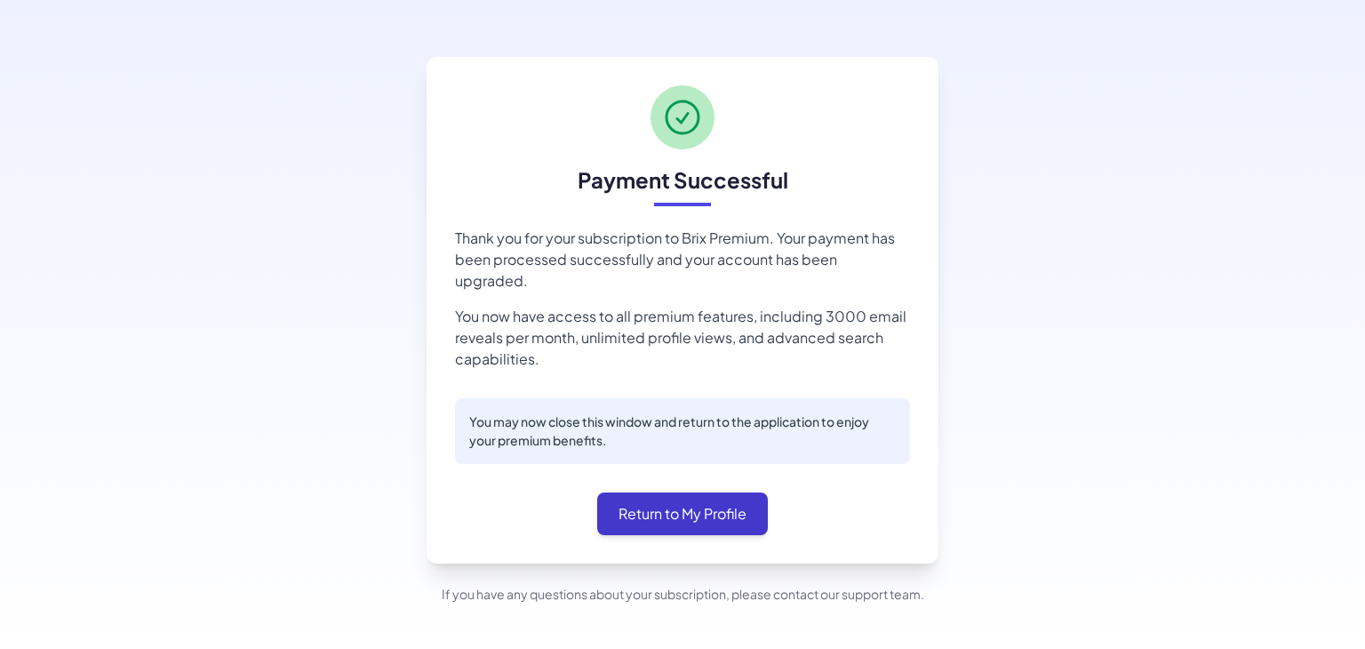
click at [688, 498] on button "Return to My Profile" at bounding box center [682, 513] width 171 height 43
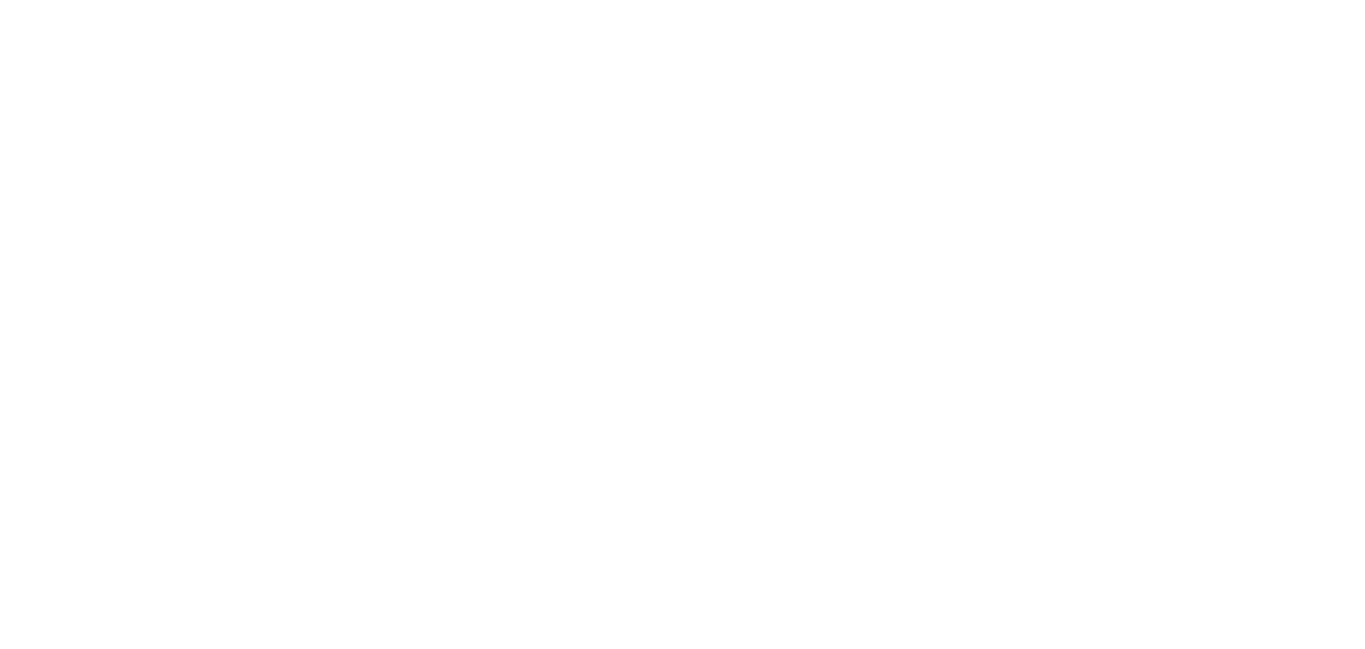
click at [1244, 343] on div at bounding box center [682, 591] width 1365 height 649
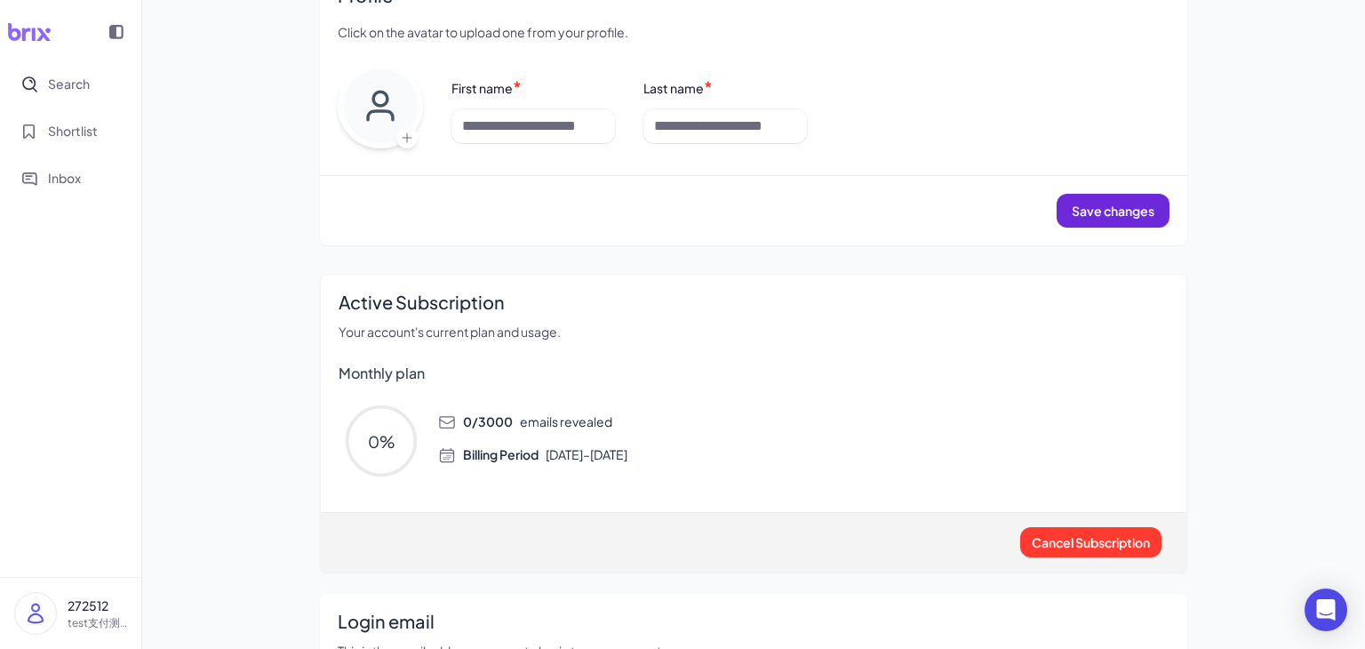
scroll to position [267, 0]
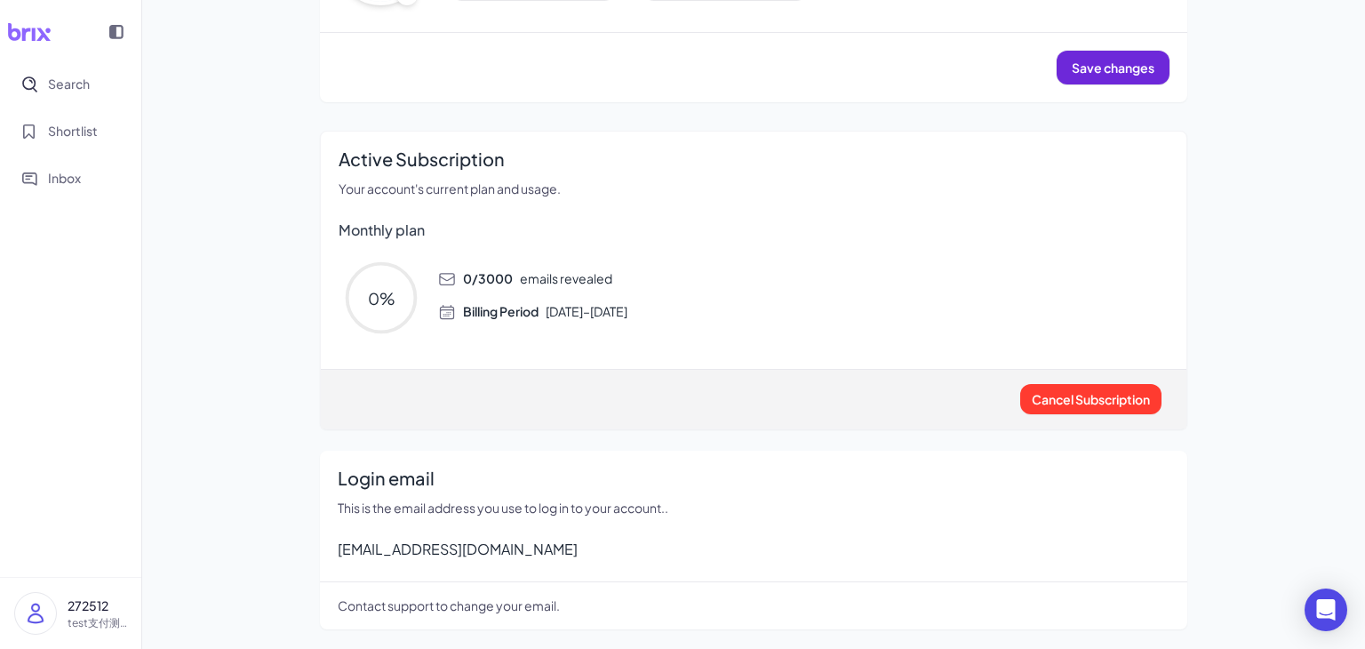
drag, startPoint x: 697, startPoint y: 307, endPoint x: 544, endPoint y: 295, distance: 154.2
click at [544, 295] on div "0 / 3000 emails revealed Billing Period October 9 – October 10" at bounding box center [796, 288] width 744 height 66
click at [583, 310] on span "Billing Period October 9 – October 10" at bounding box center [545, 311] width 164 height 19
drag, startPoint x: 556, startPoint y: 310, endPoint x: 732, endPoint y: 334, distance: 177.5
click at [726, 334] on div "0 % 0 / 3000 emails revealed Billing Period October 9 – October 10" at bounding box center [753, 297] width 830 height 85
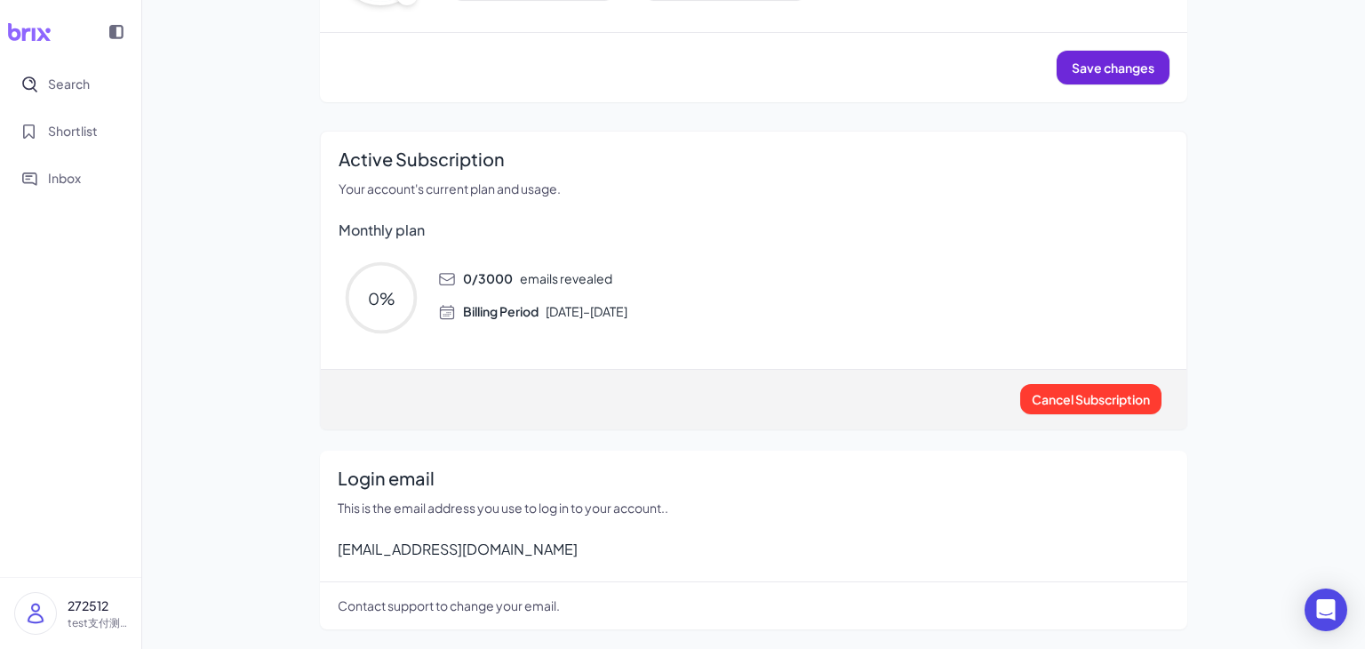
click at [734, 334] on div "0 % 0 / 3000 emails revealed Billing Period October 9 – October 10" at bounding box center [753, 297] width 830 height 85
drag, startPoint x: 718, startPoint y: 321, endPoint x: 685, endPoint y: 230, distance: 96.4
click at [686, 231] on div "Active Subscription Your account's current plan and usage. Monthly plan 0 % 0 /…" at bounding box center [753, 243] width 865 height 195
click at [685, 228] on h3 "Monthly plan" at bounding box center [753, 229] width 830 height 21
click at [768, 356] on div "Active Subscription Your account's current plan and usage. Monthly plan 0 % 0 /…" at bounding box center [753, 280] width 867 height 298
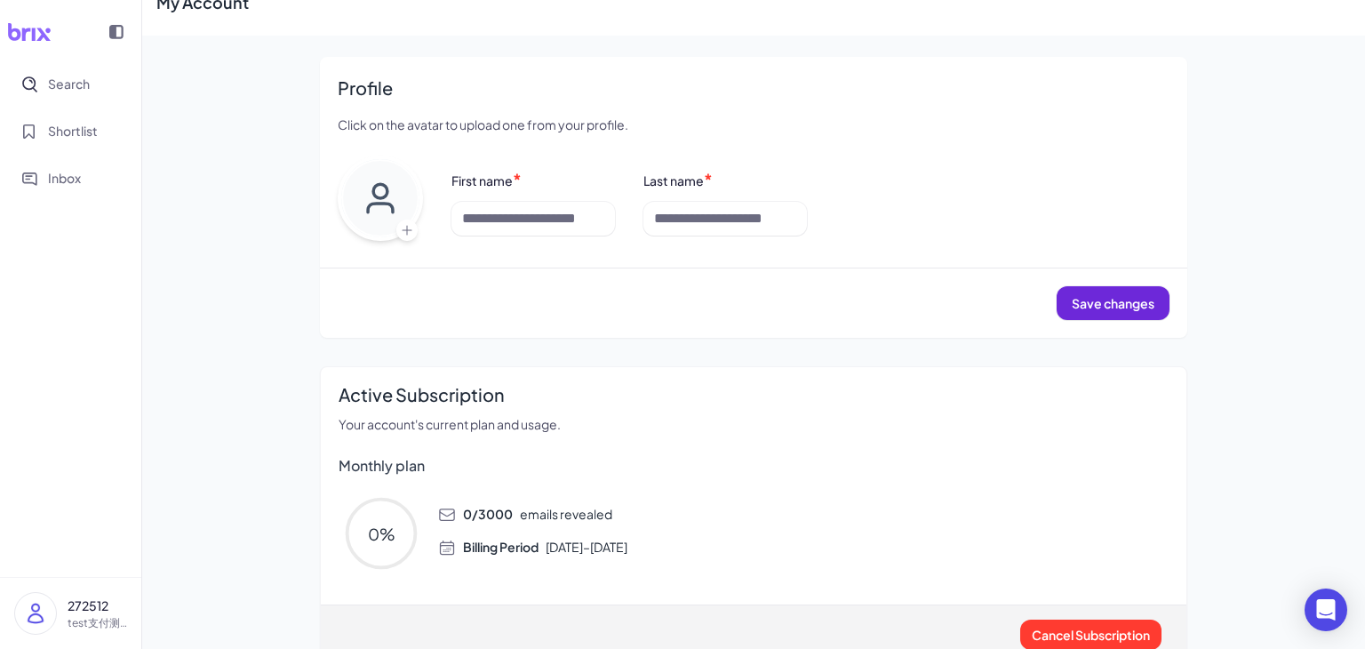
scroll to position [0, 0]
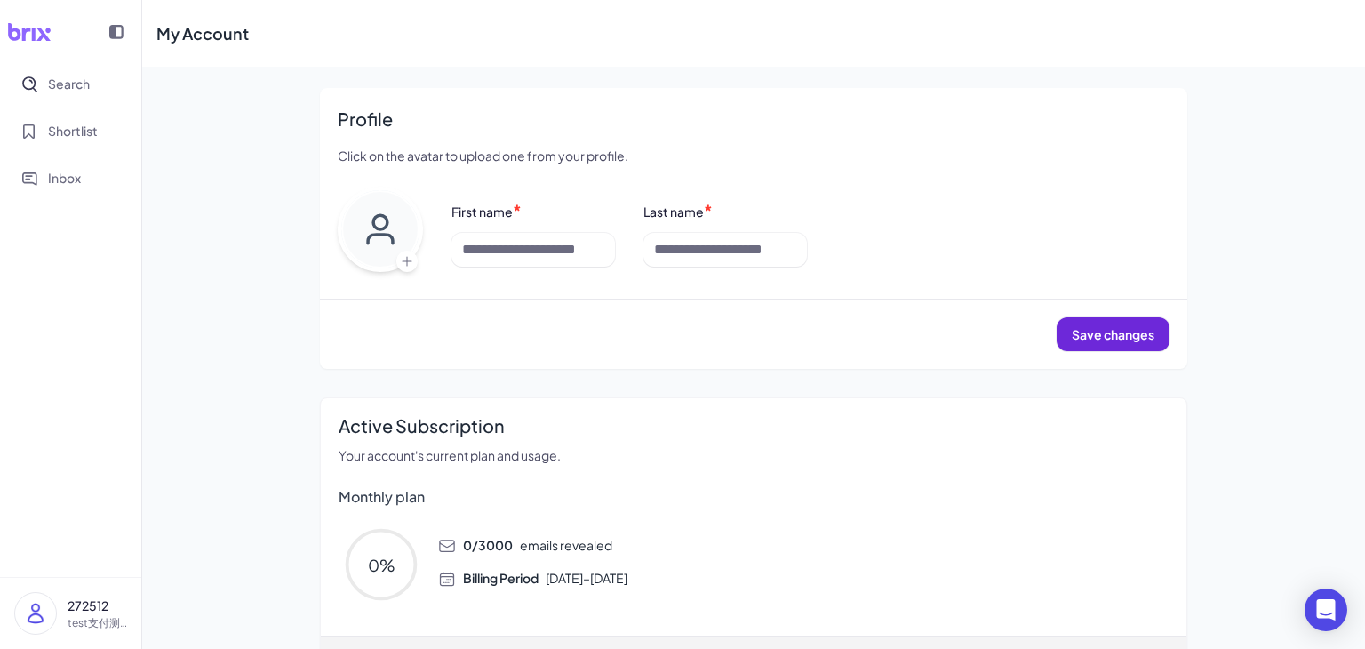
click at [166, 352] on div "My Account Profile Click on the avatar to upload one from your profile. First n…" at bounding box center [753, 458] width 1222 height 917
click at [82, 133] on span "Shortlist" at bounding box center [73, 131] width 50 height 19
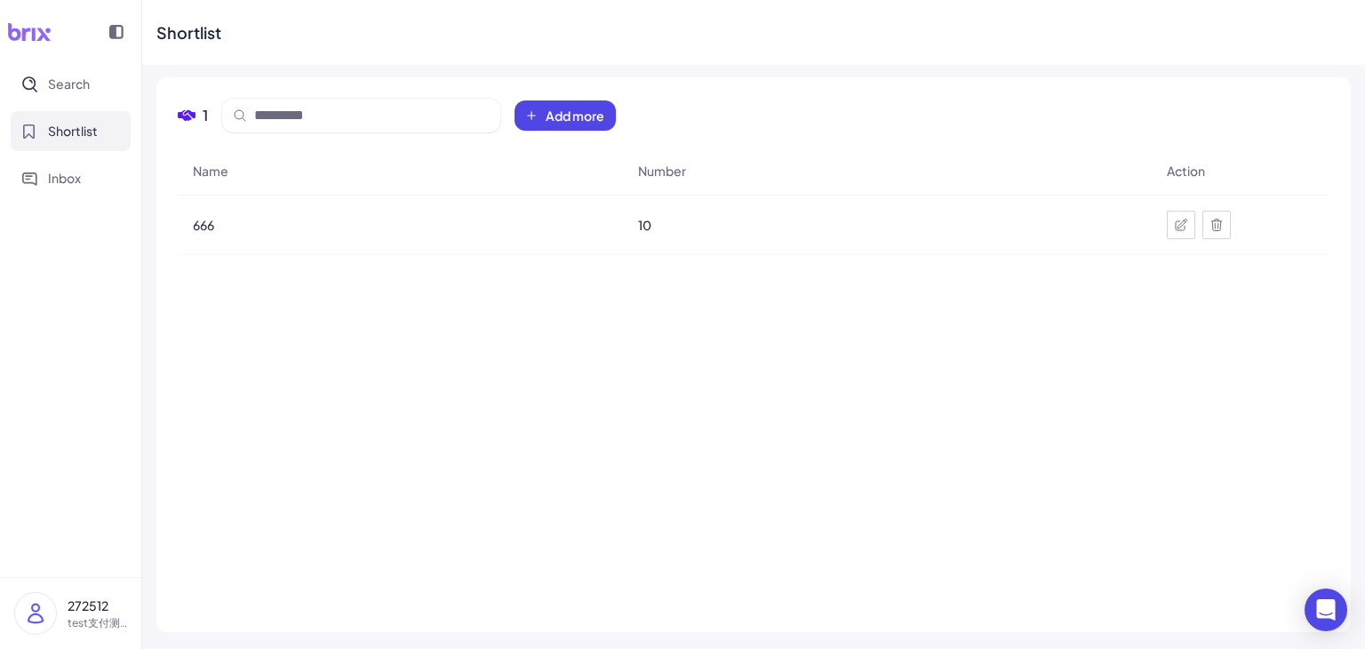
click at [1261, 423] on div "Name Number Action 666 10" at bounding box center [753, 379] width 1151 height 464
